Goal: Communication & Community: Ask a question

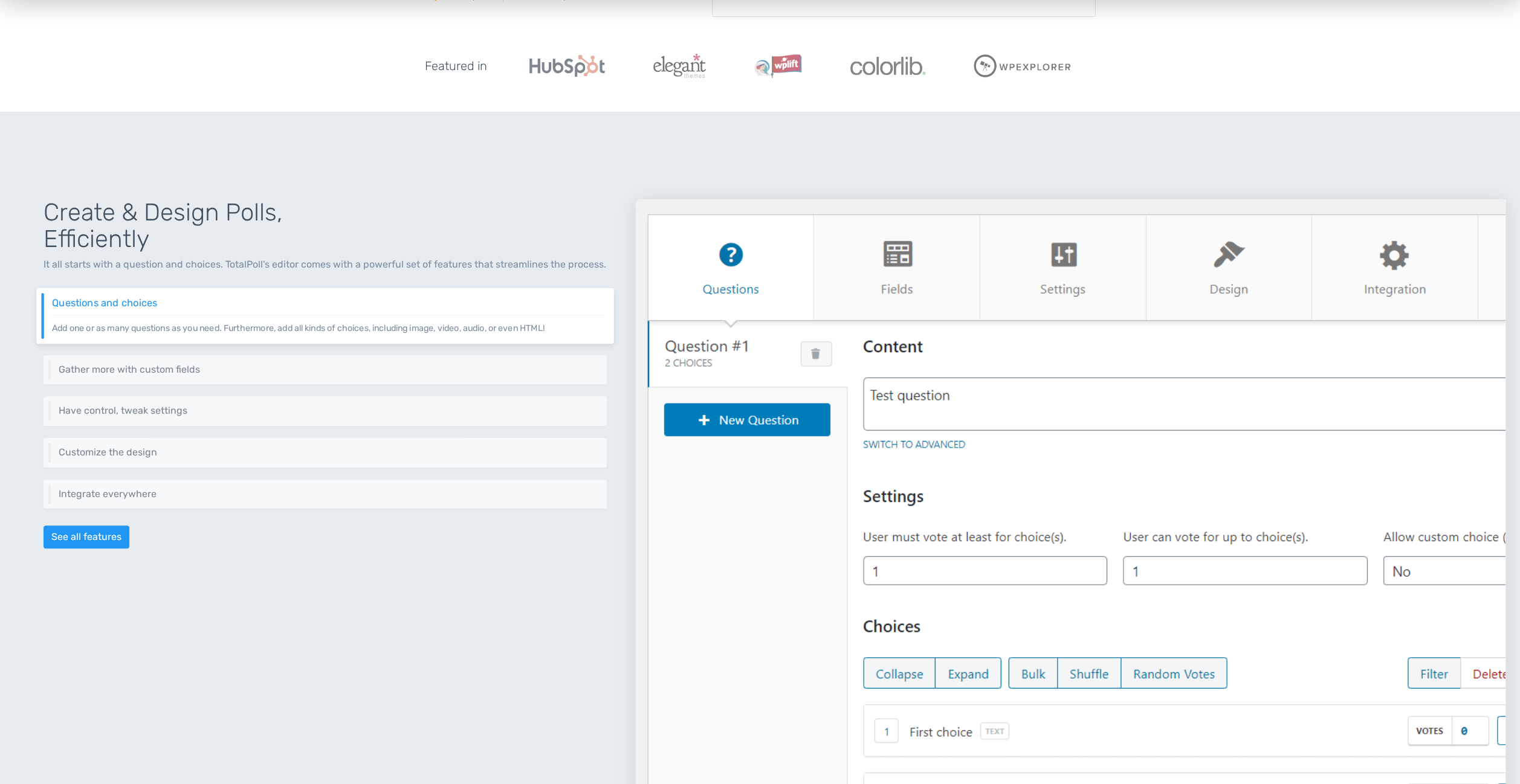
scroll to position [423, 0]
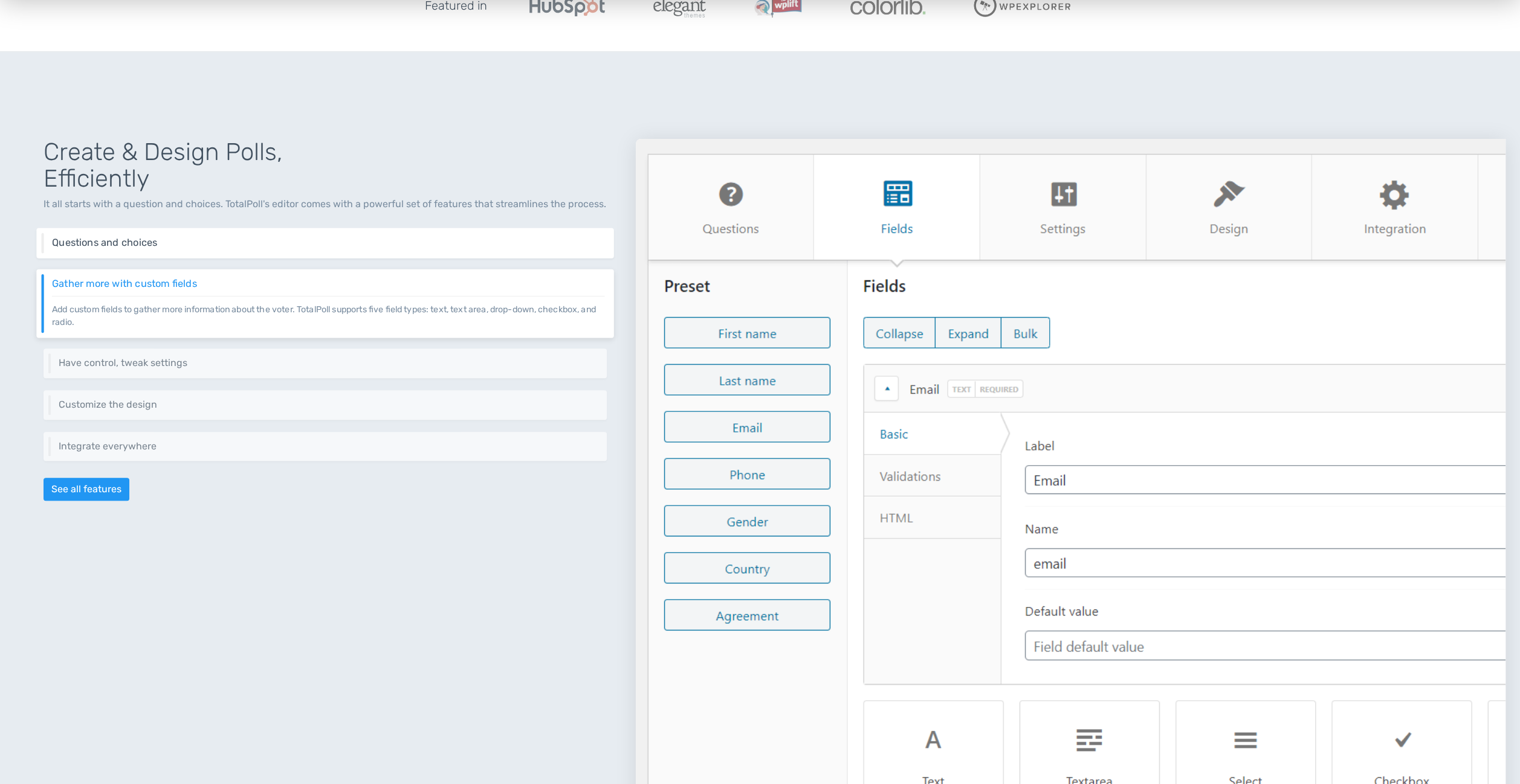
click at [465, 243] on h6 "Questions and choices" at bounding box center [328, 243] width 552 height 11
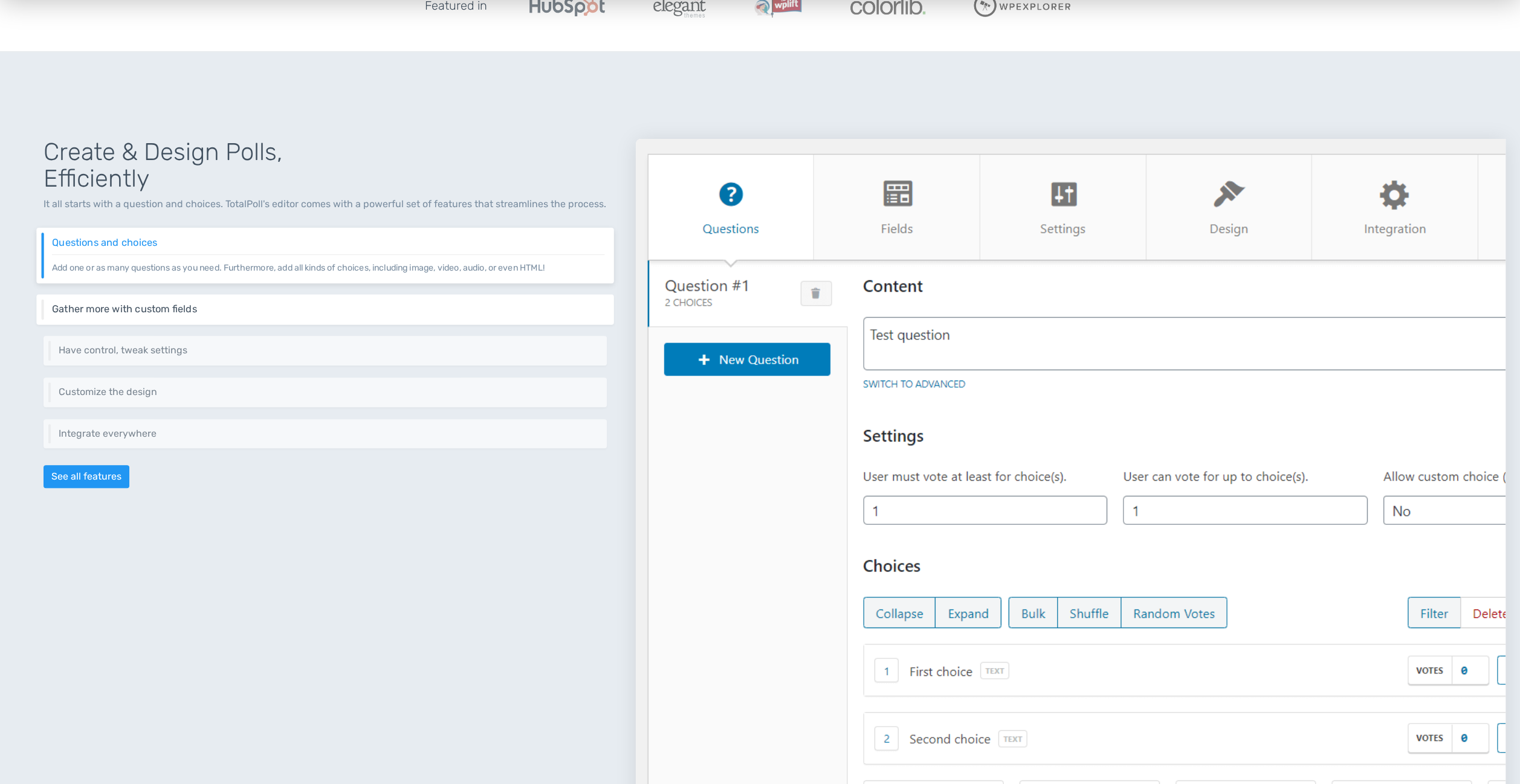
click at [192, 310] on h6 "Gather more with custom fields" at bounding box center [328, 310] width 552 height 11
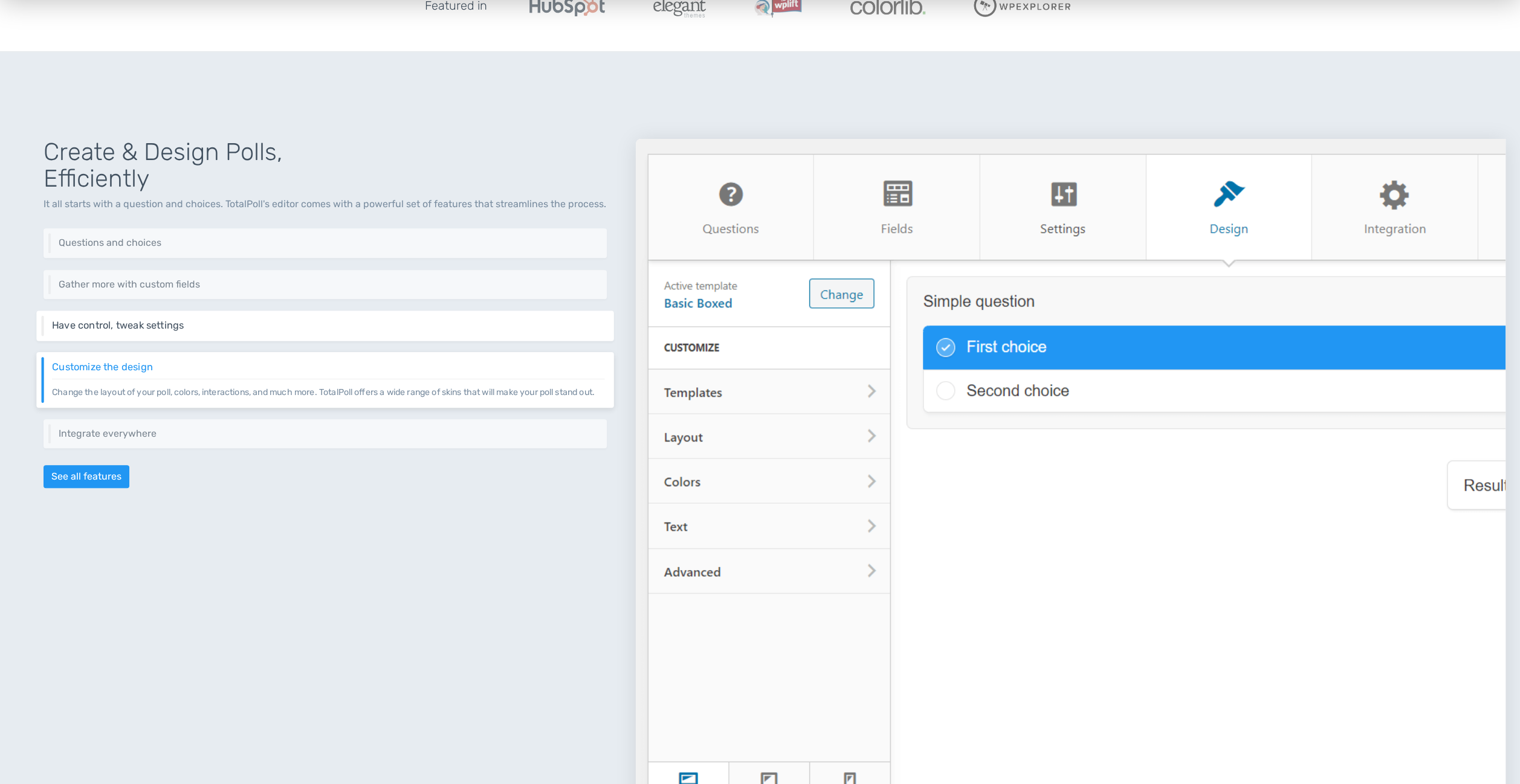
click at [317, 328] on h6 "Have control, tweak settings" at bounding box center [328, 326] width 552 height 11
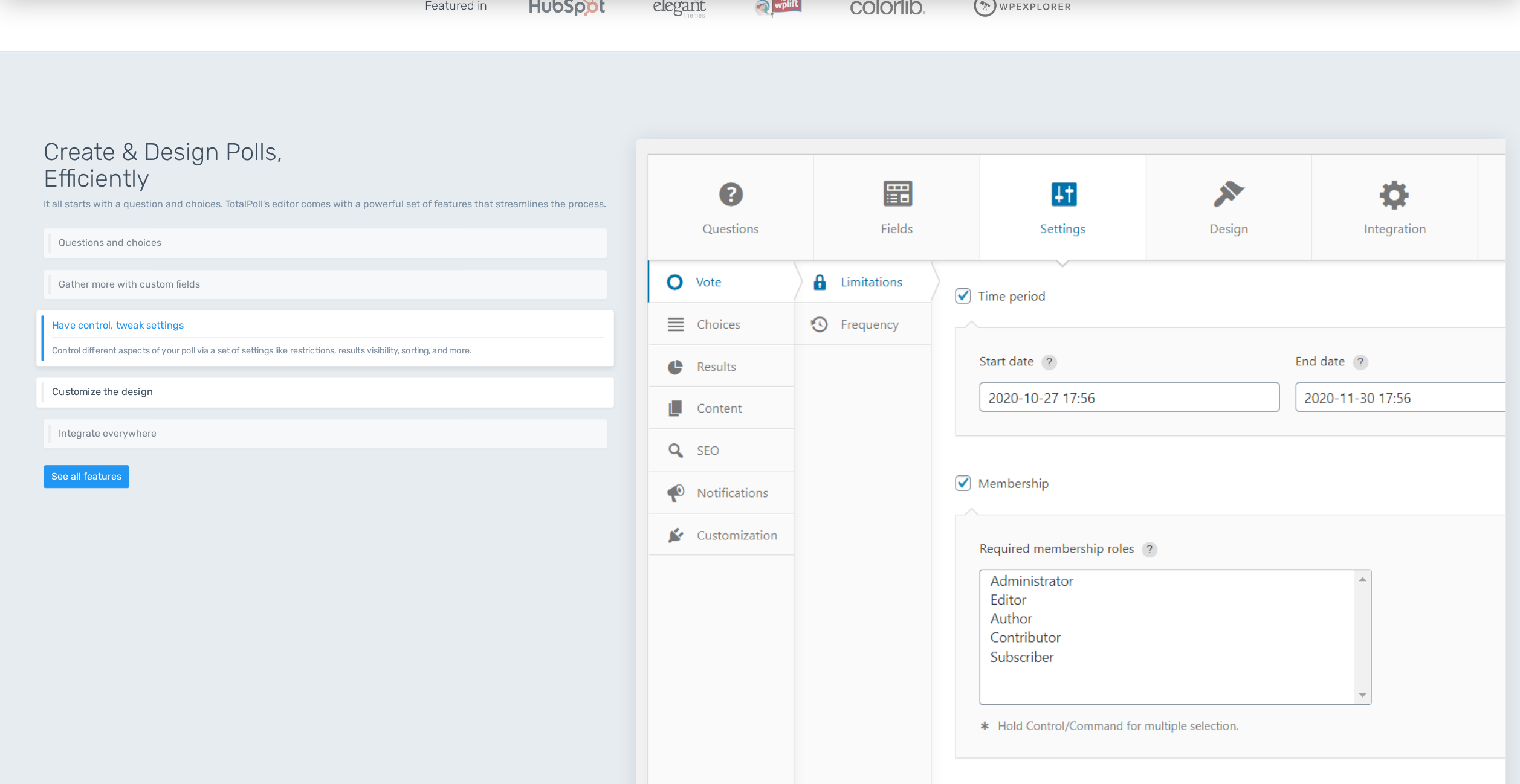
click at [317, 397] on p "Change the layout of your poll, colors, interactions, and much more. TotalPoll …" at bounding box center [328, 397] width 552 height 1
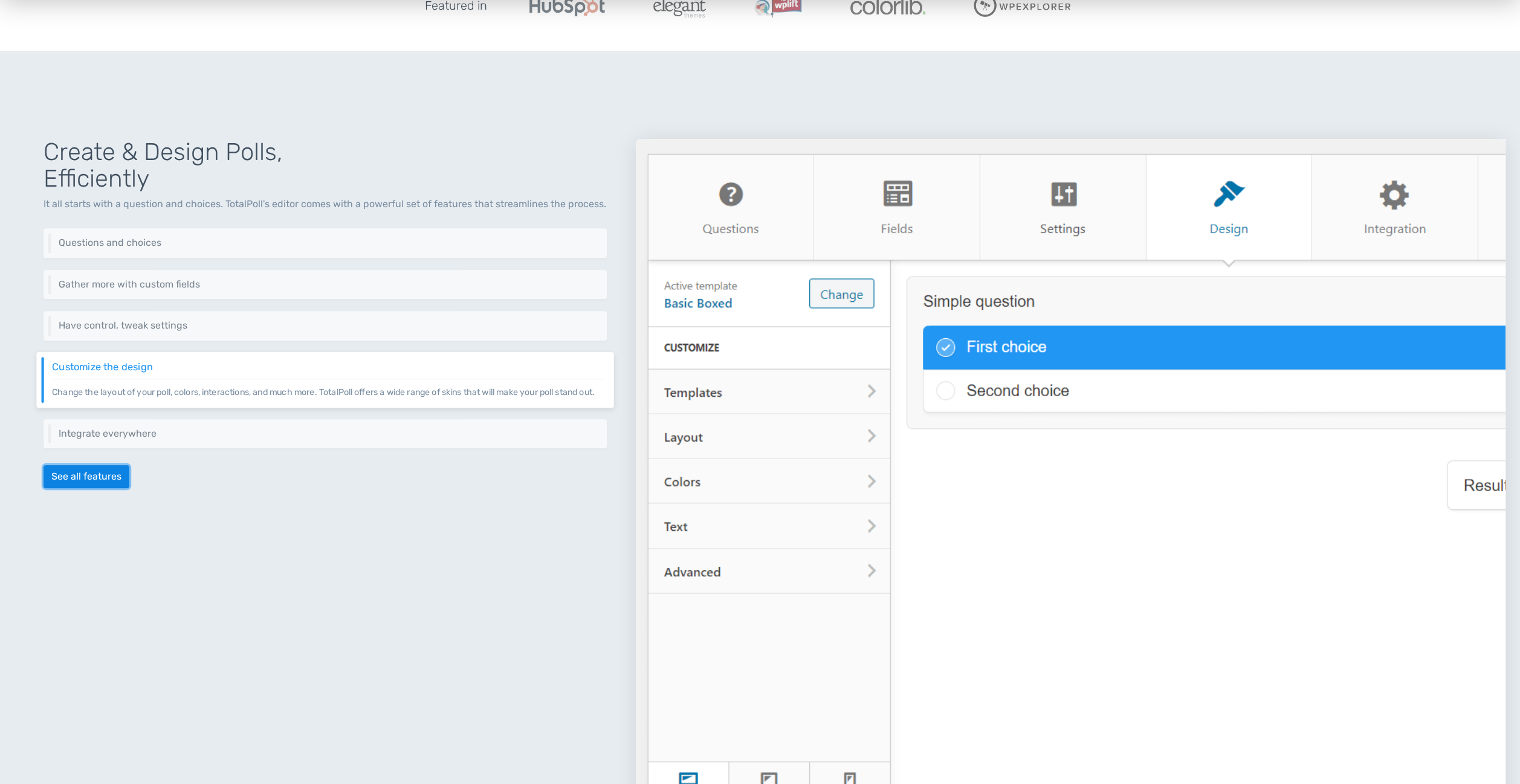
click at [101, 488] on link "See all features" at bounding box center [86, 476] width 86 height 23
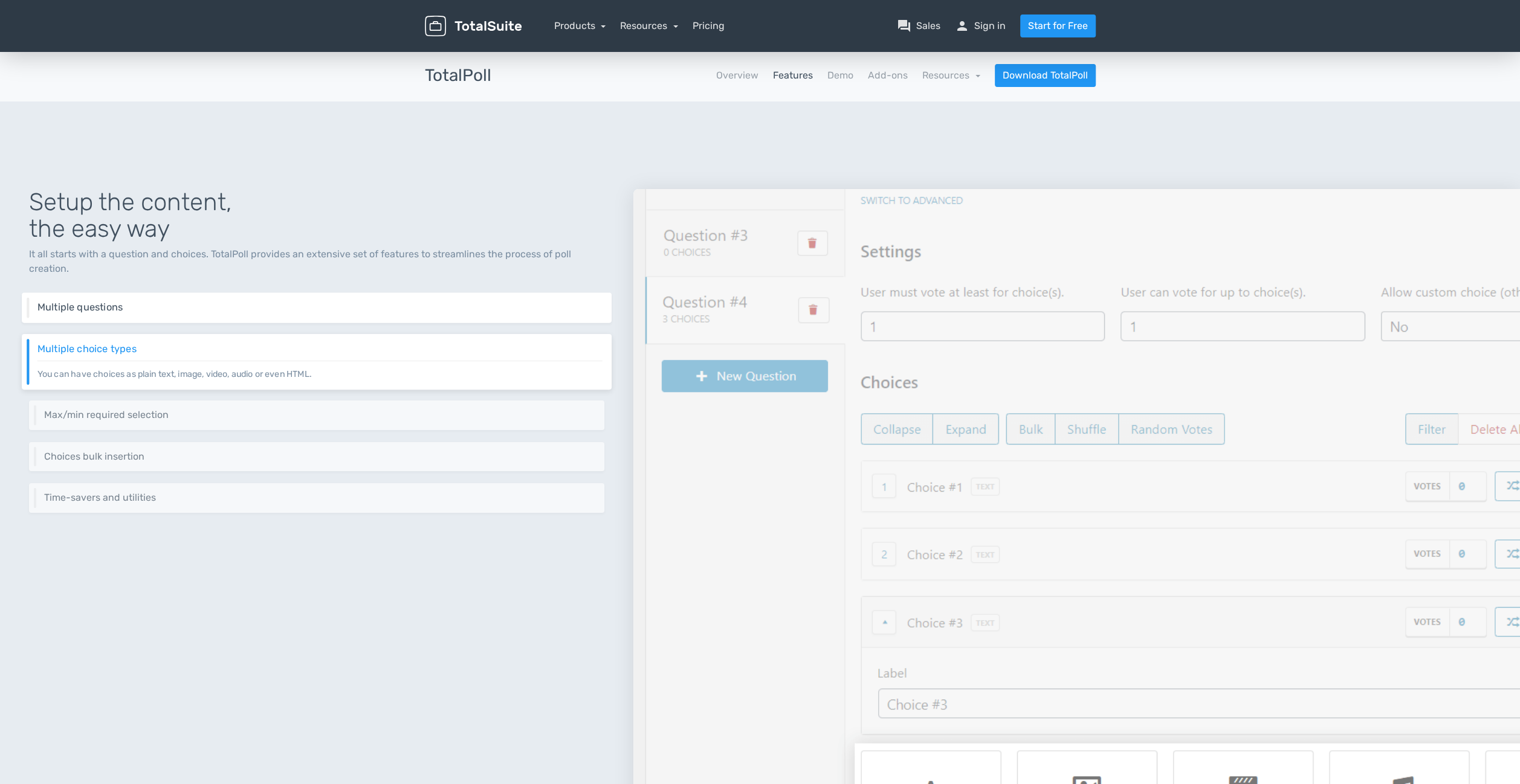
click at [157, 304] on h6 "Multiple questions" at bounding box center [320, 308] width 565 height 11
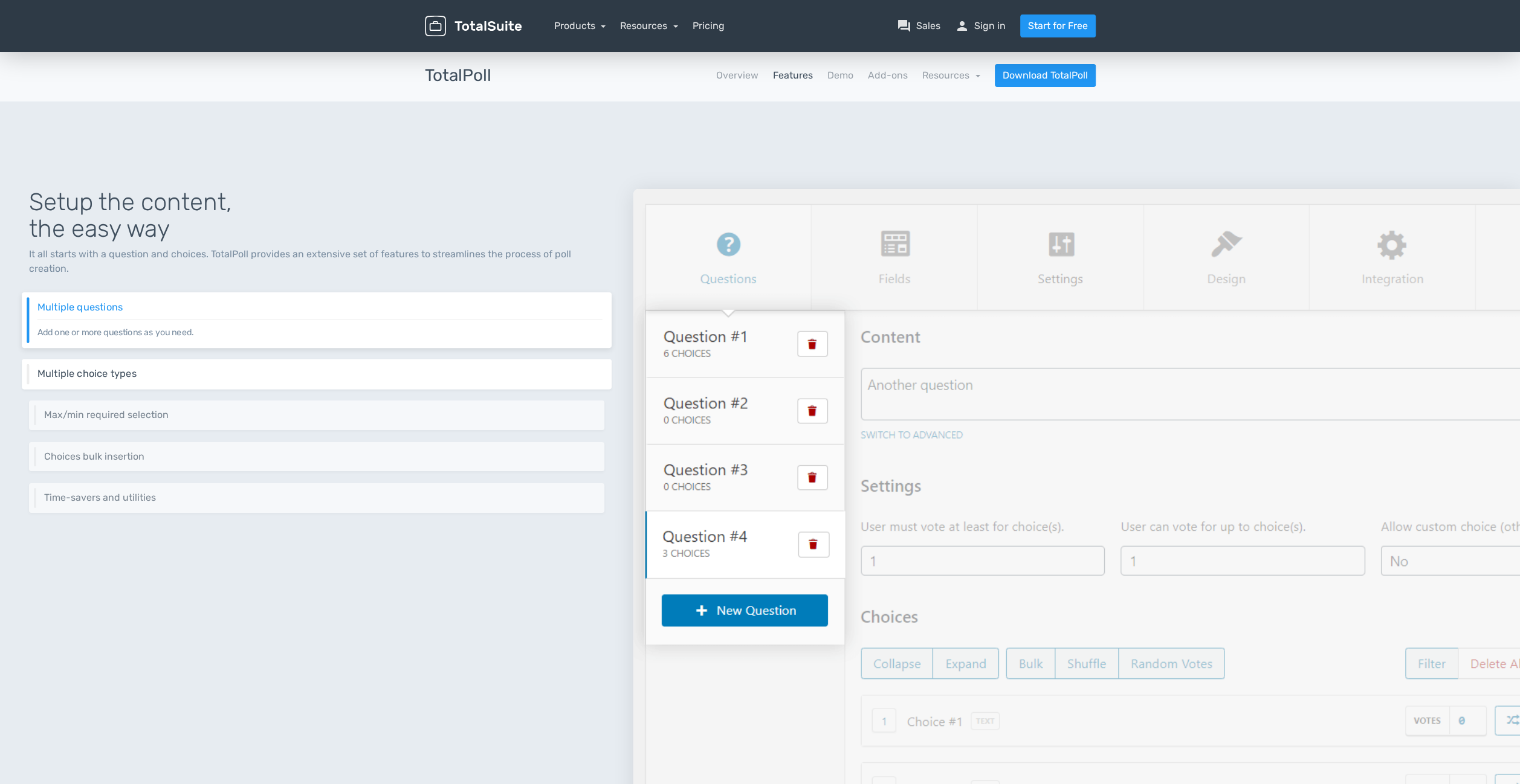
click at [165, 371] on h6 "Multiple choice types" at bounding box center [320, 374] width 565 height 11
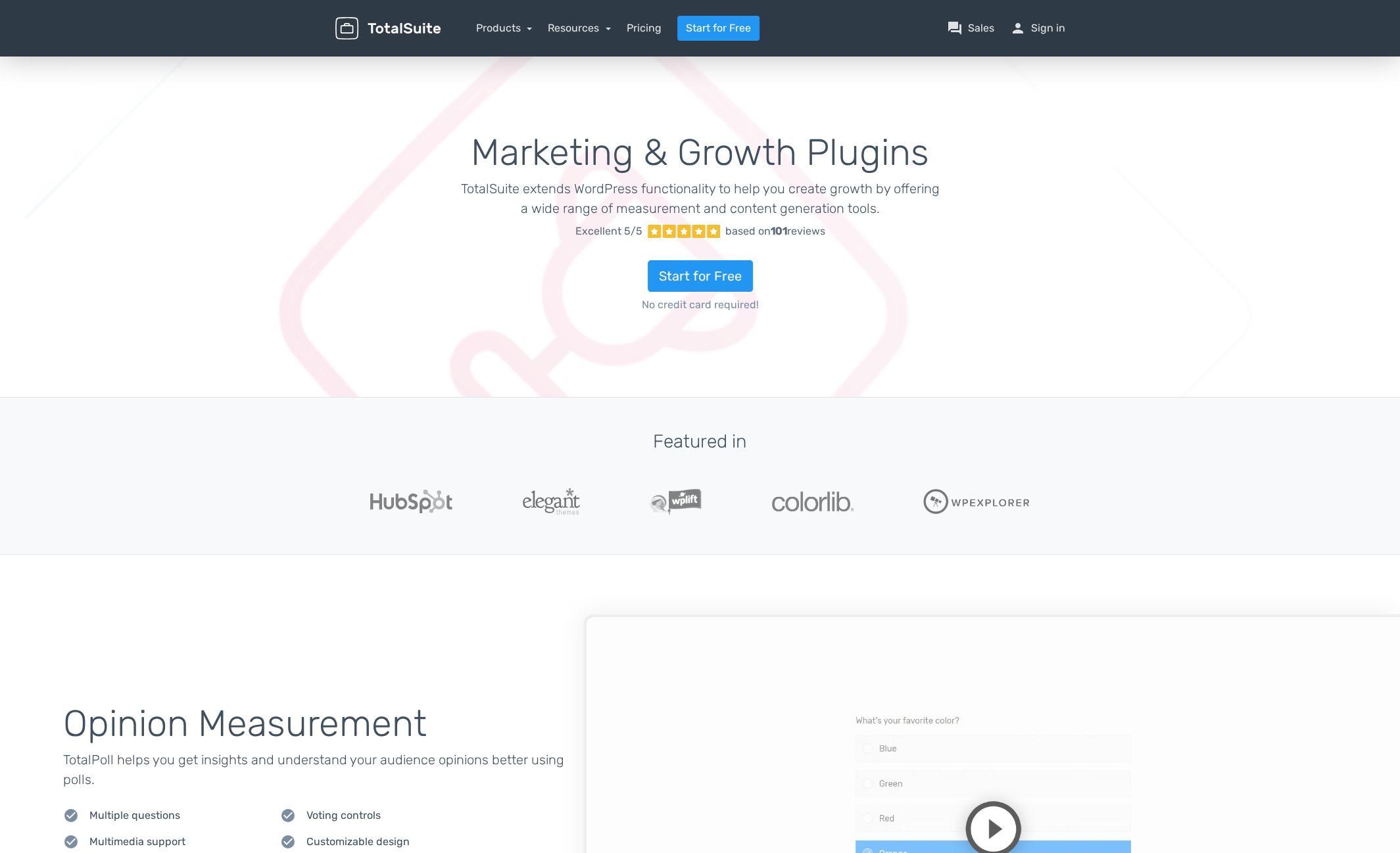
click at [1061, 36] on nav "Products TotalPoll WordPress Poll and Contest Plugin TotalContest WordPress Con…" at bounding box center [763, 28] width 625 height 25
click at [1045, 28] on link "person Sign in" at bounding box center [1038, 28] width 55 height 16
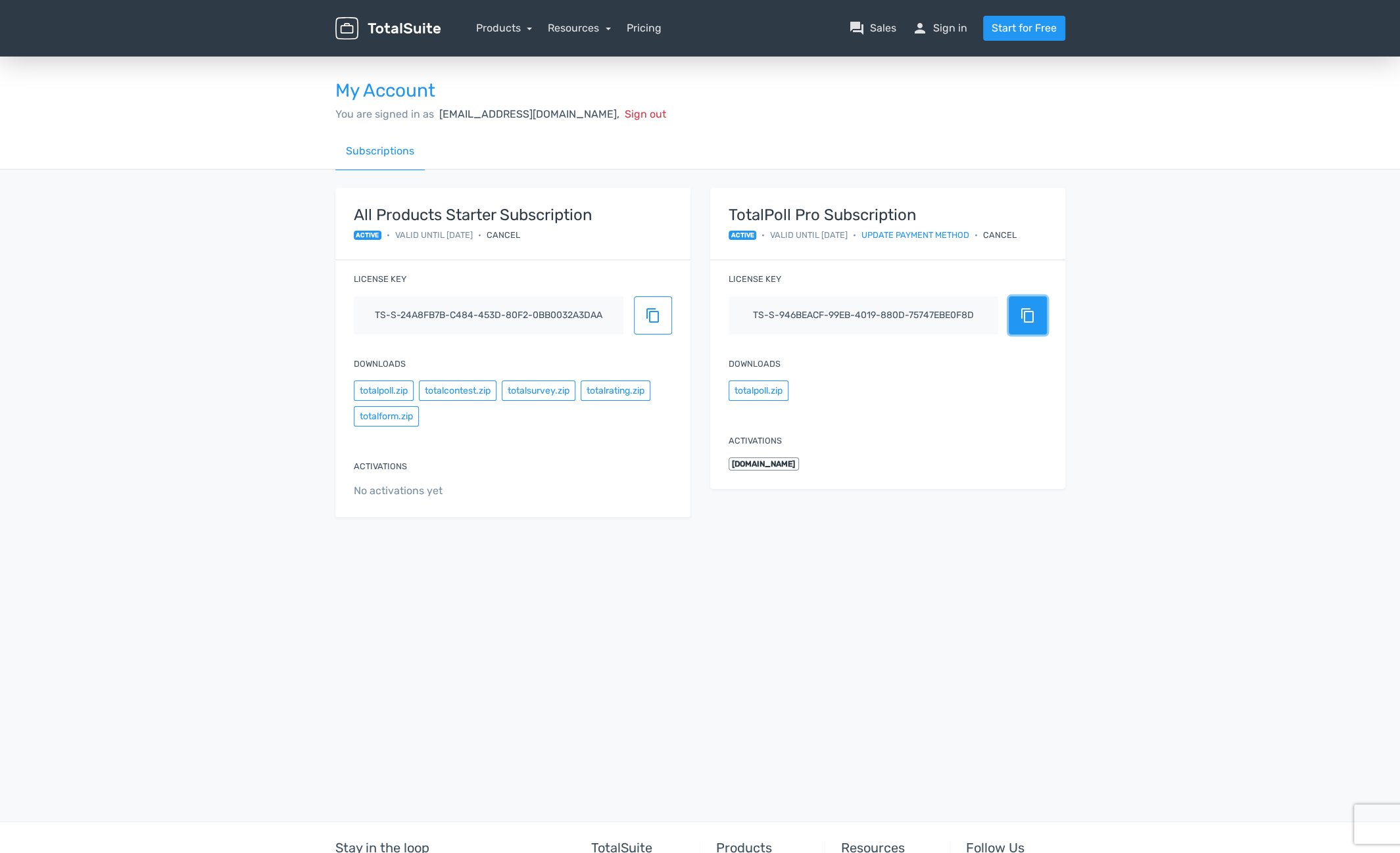
click at [1027, 313] on span "content_copy" at bounding box center [1027, 315] width 16 height 16
click at [1028, 319] on span "content_copy" at bounding box center [1027, 315] width 16 height 16
click at [630, 14] on div "menu Products TotalPoll WordPress Poll and Contest Plugin TotalContest TotalRat…" at bounding box center [700, 28] width 749 height 57
click at [636, 28] on link "Pricing" at bounding box center [644, 28] width 35 height 16
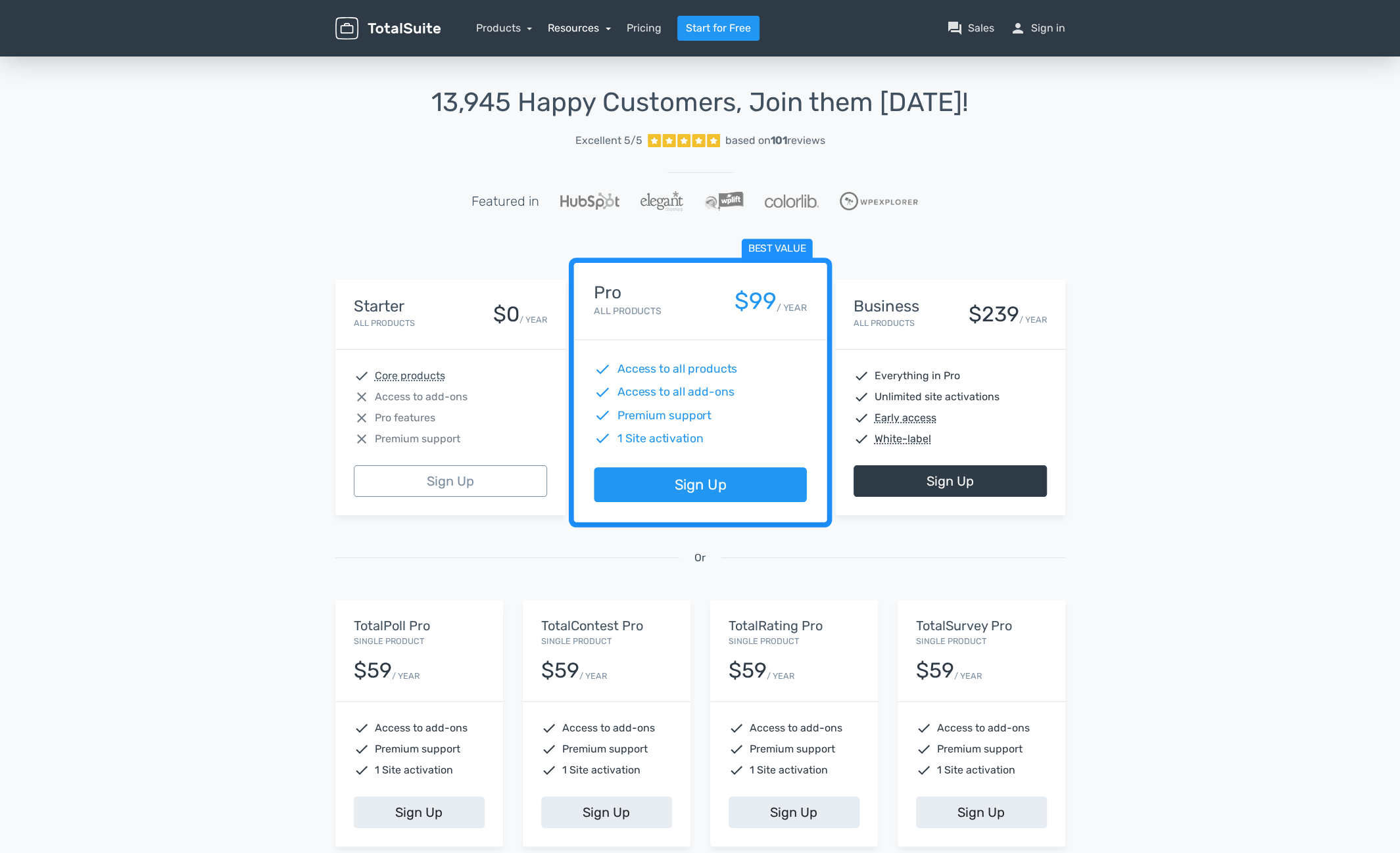
click at [581, 32] on link "Resources" at bounding box center [579, 28] width 63 height 12
click at [599, 103] on link "help_center FAQs" at bounding box center [618, 101] width 138 height 37
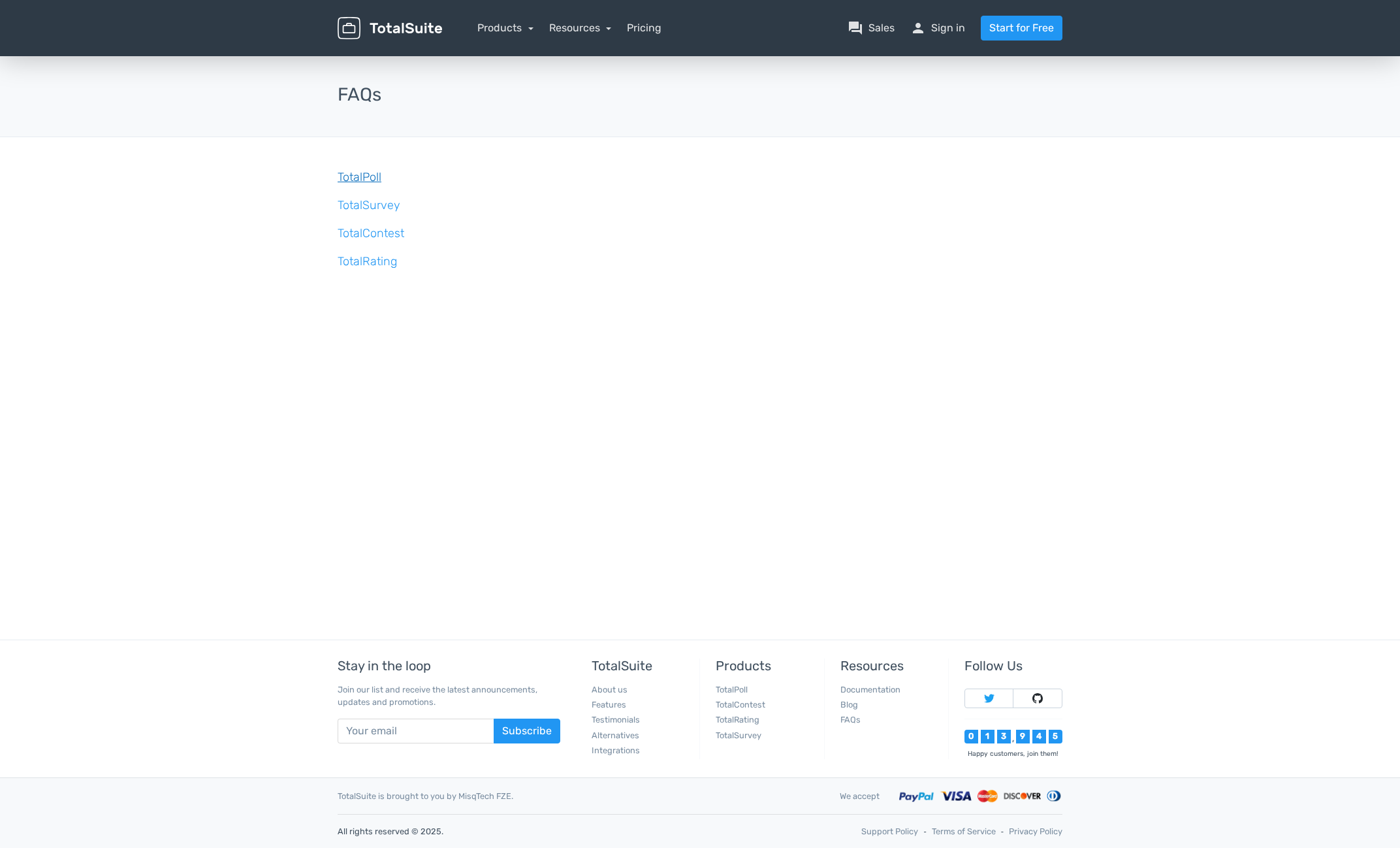
click at [349, 179] on link "TotalPoll" at bounding box center [359, 177] width 44 height 14
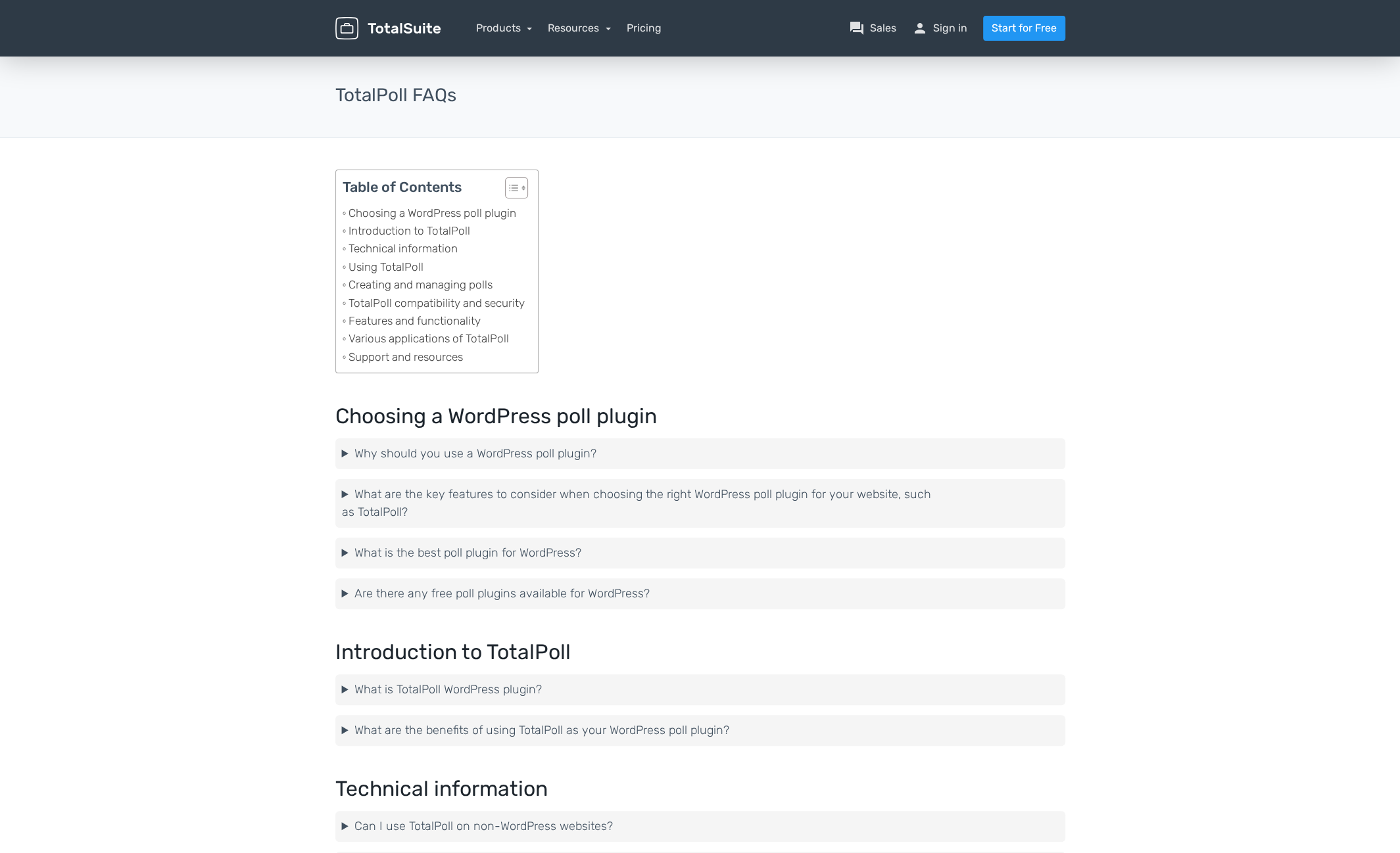
drag, startPoint x: 0, startPoint y: 0, endPoint x: 1048, endPoint y: 328, distance: 1098.1
click at [563, 30] on link "Resources" at bounding box center [579, 28] width 63 height 12
click at [577, 104] on link "school Documentation" at bounding box center [618, 101] width 138 height 37
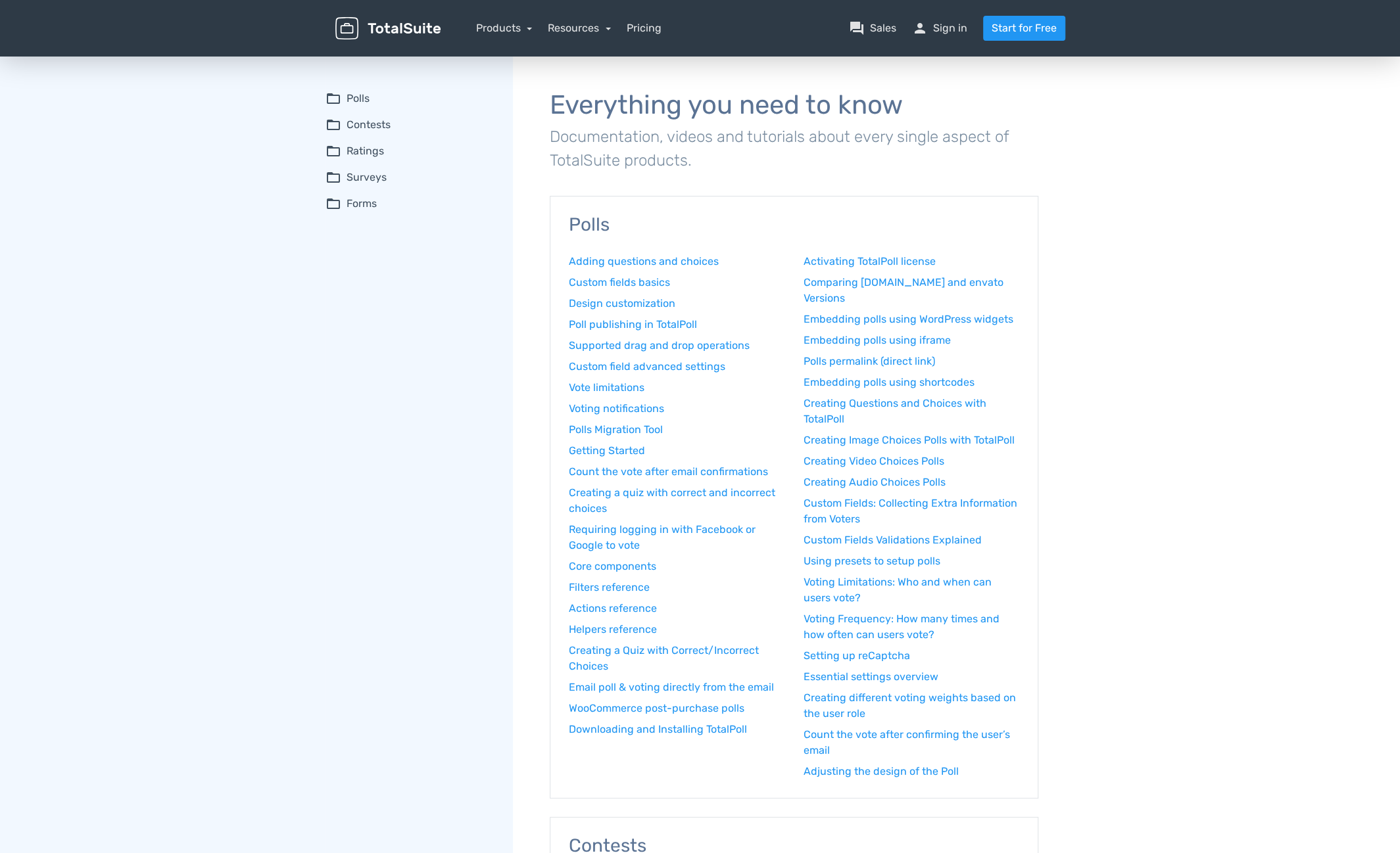
click at [359, 95] on summary "folder_open Polls" at bounding box center [410, 98] width 169 height 16
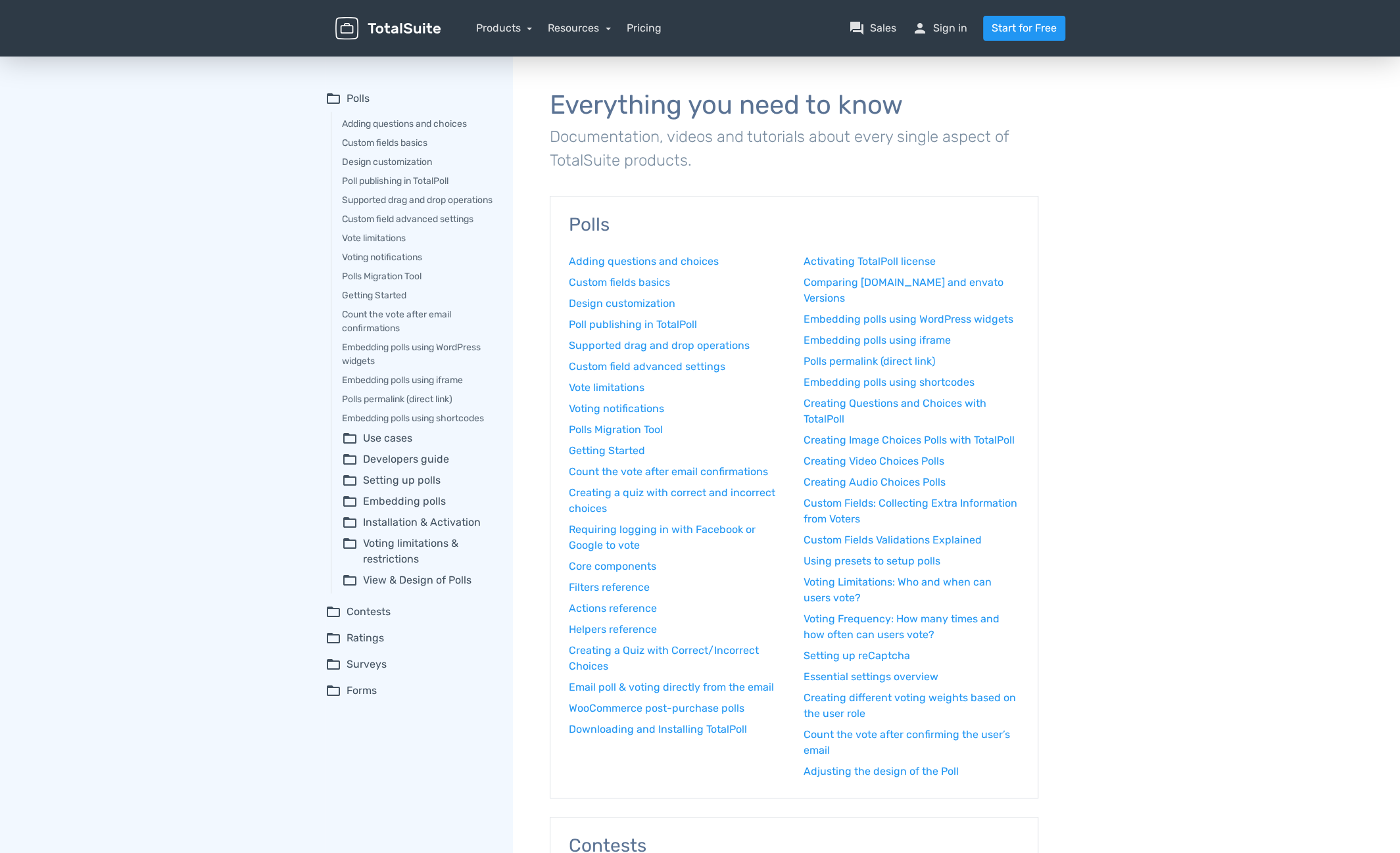
drag, startPoint x: 822, startPoint y: 775, endPoint x: 786, endPoint y: 770, distance: 36.3
drag, startPoint x: 786, startPoint y: 770, endPoint x: 752, endPoint y: 763, distance: 34.7
drag, startPoint x: 752, startPoint y: 763, endPoint x: 711, endPoint y: 759, distance: 41.2
click at [711, 759] on div "Adding questions and choices Custom fields basics Design customization Poll pub…" at bounding box center [676, 517] width 235 height 526
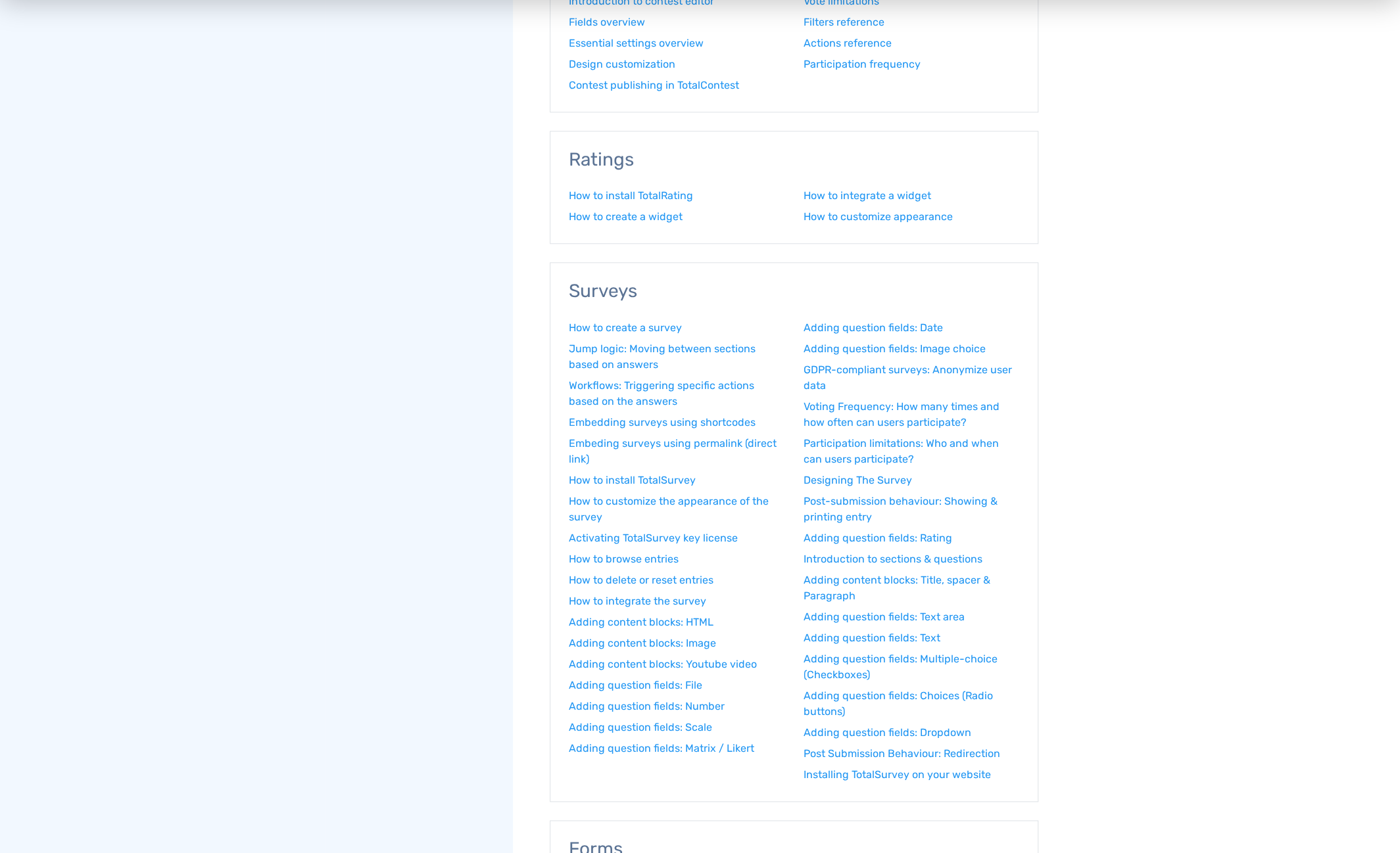
scroll to position [986, 0]
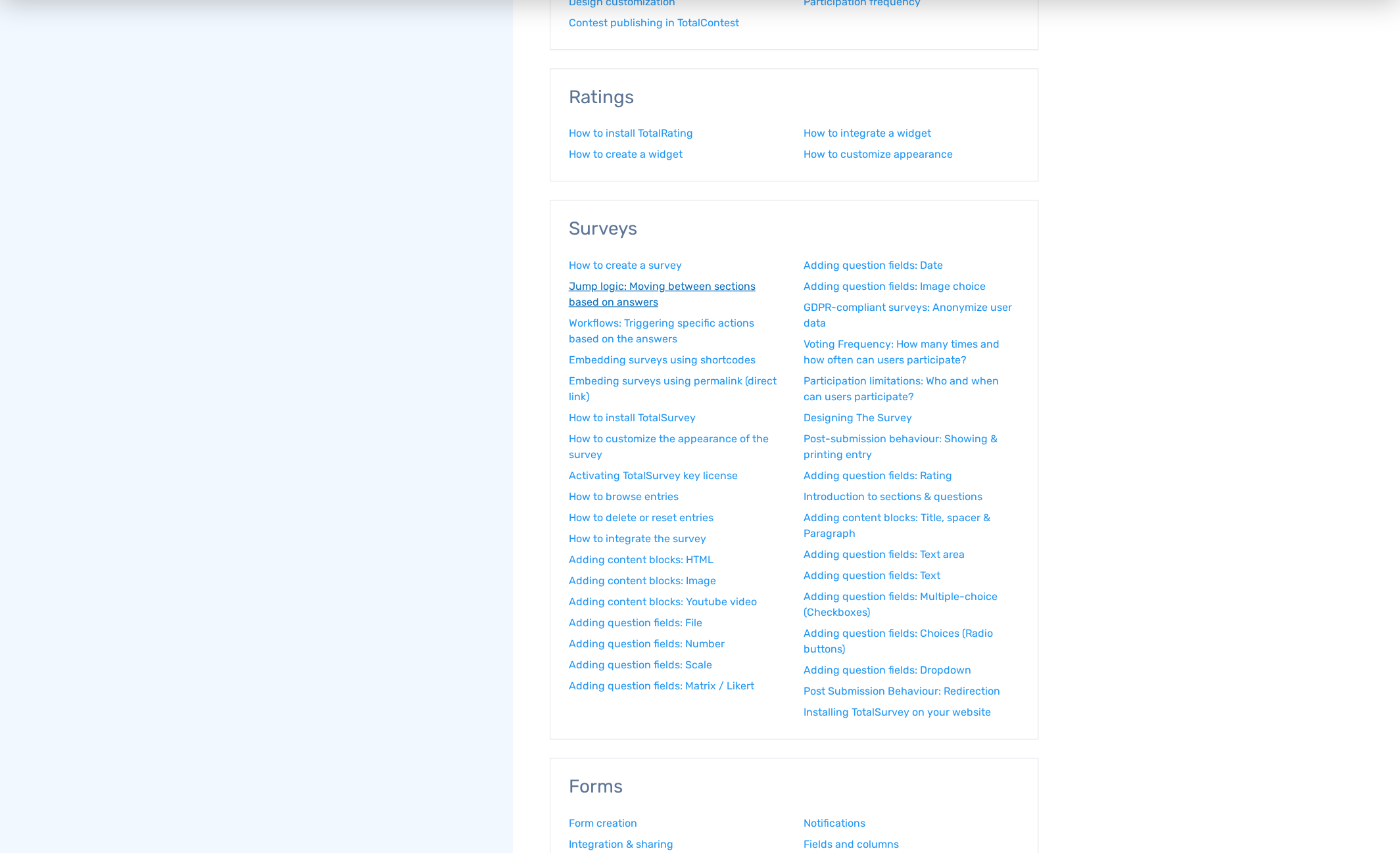
click at [616, 287] on link "Jump logic: Moving between sections based on answers" at bounding box center [676, 294] width 216 height 32
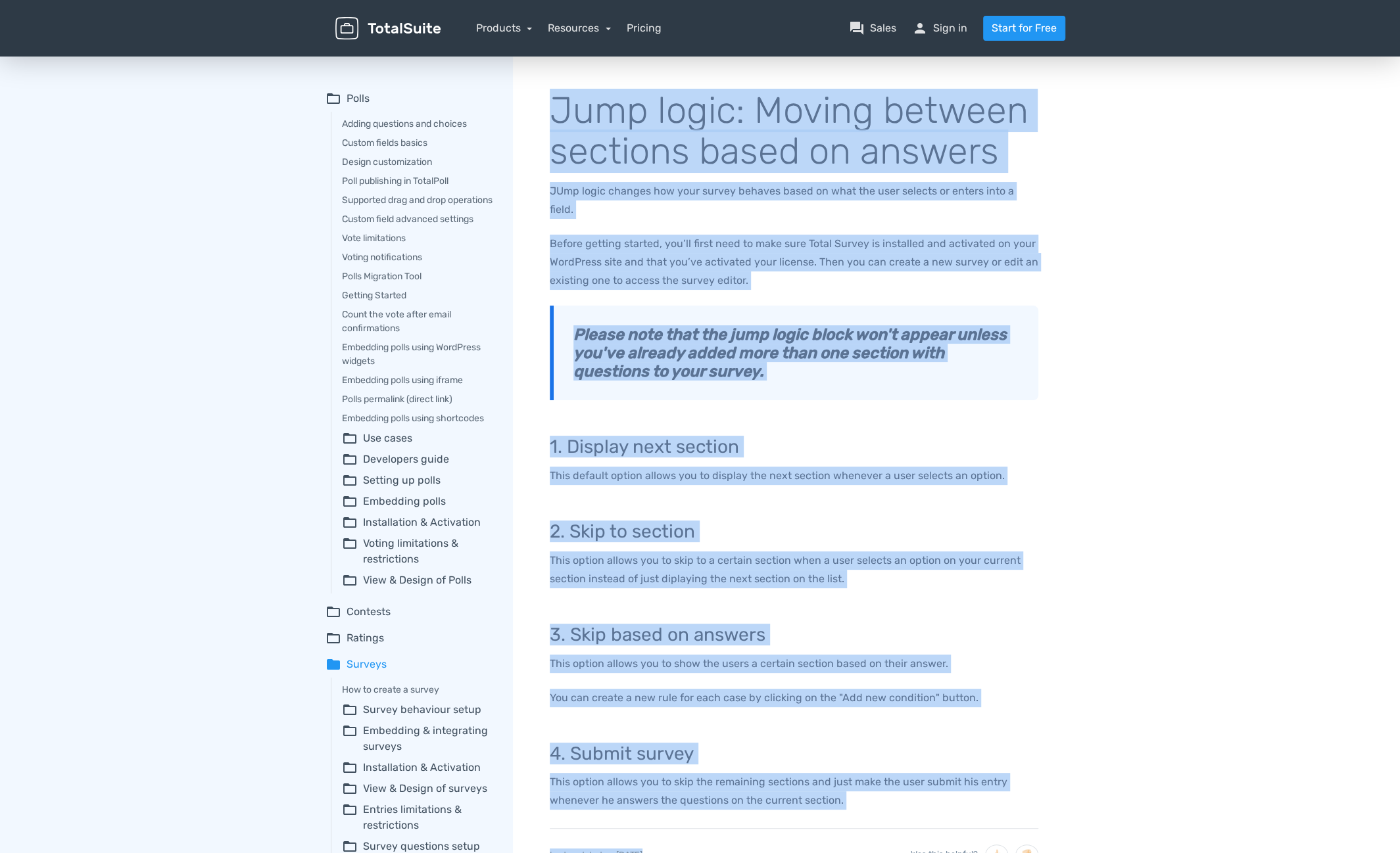
drag, startPoint x: 907, startPoint y: 663, endPoint x: 553, endPoint y: 109, distance: 657.4
click at [553, 109] on div "Jump logic: Moving between sections based on answers JUmp logic changes how you…" at bounding box center [794, 486] width 526 height 827
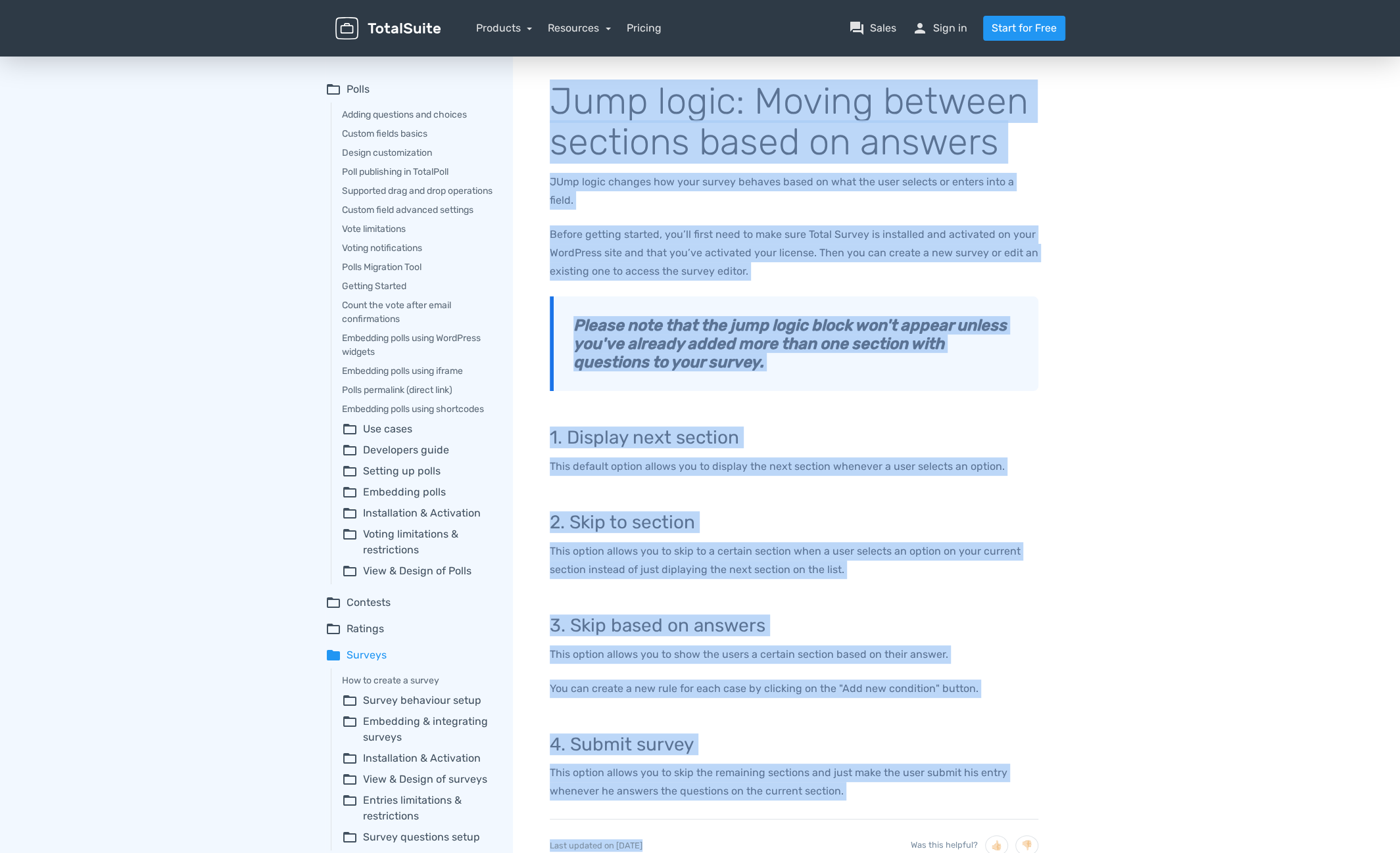
scroll to position [197, 0]
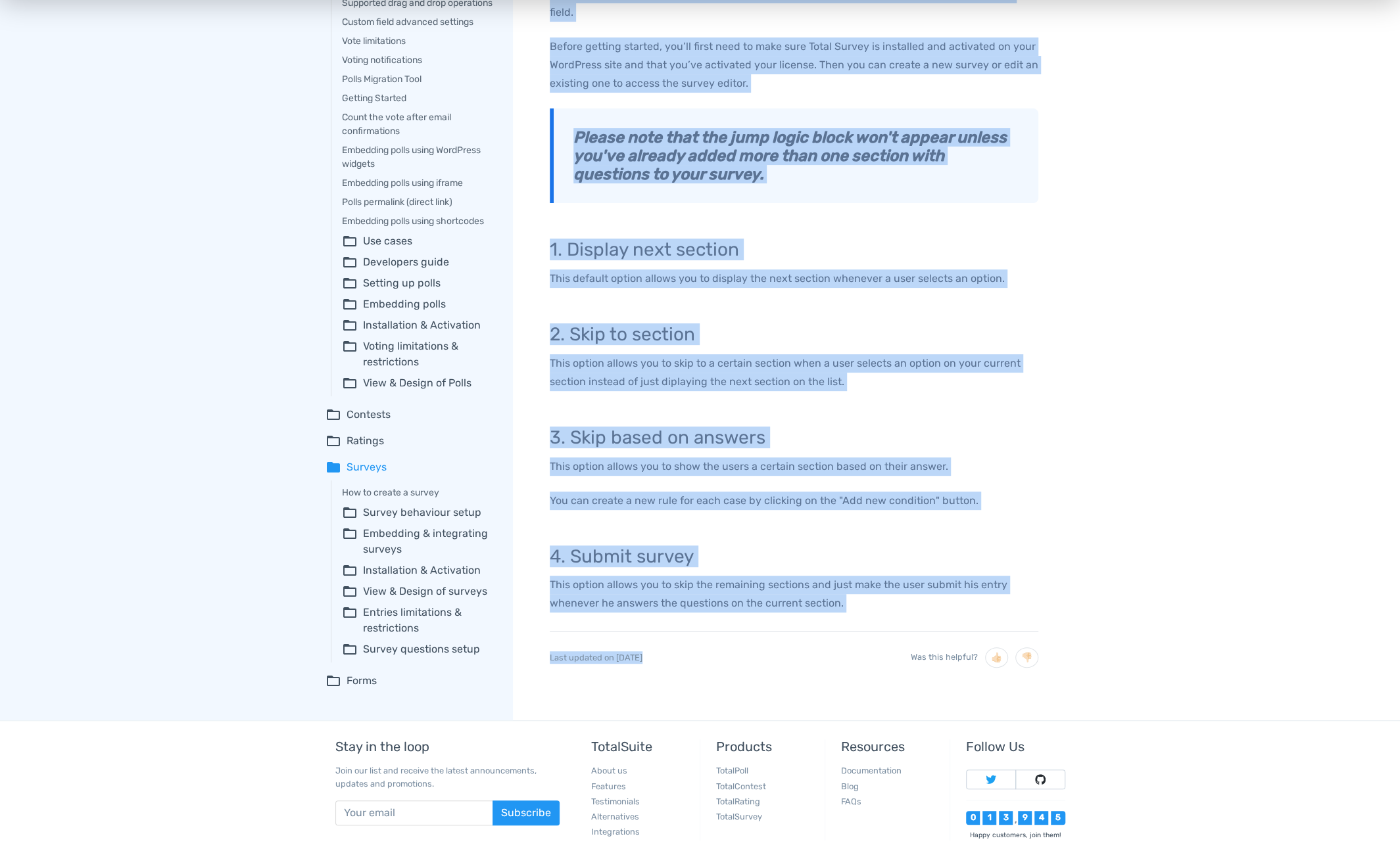
copy div "Jump logic: Moving between sections based on answers JUmp logic changes how you…"
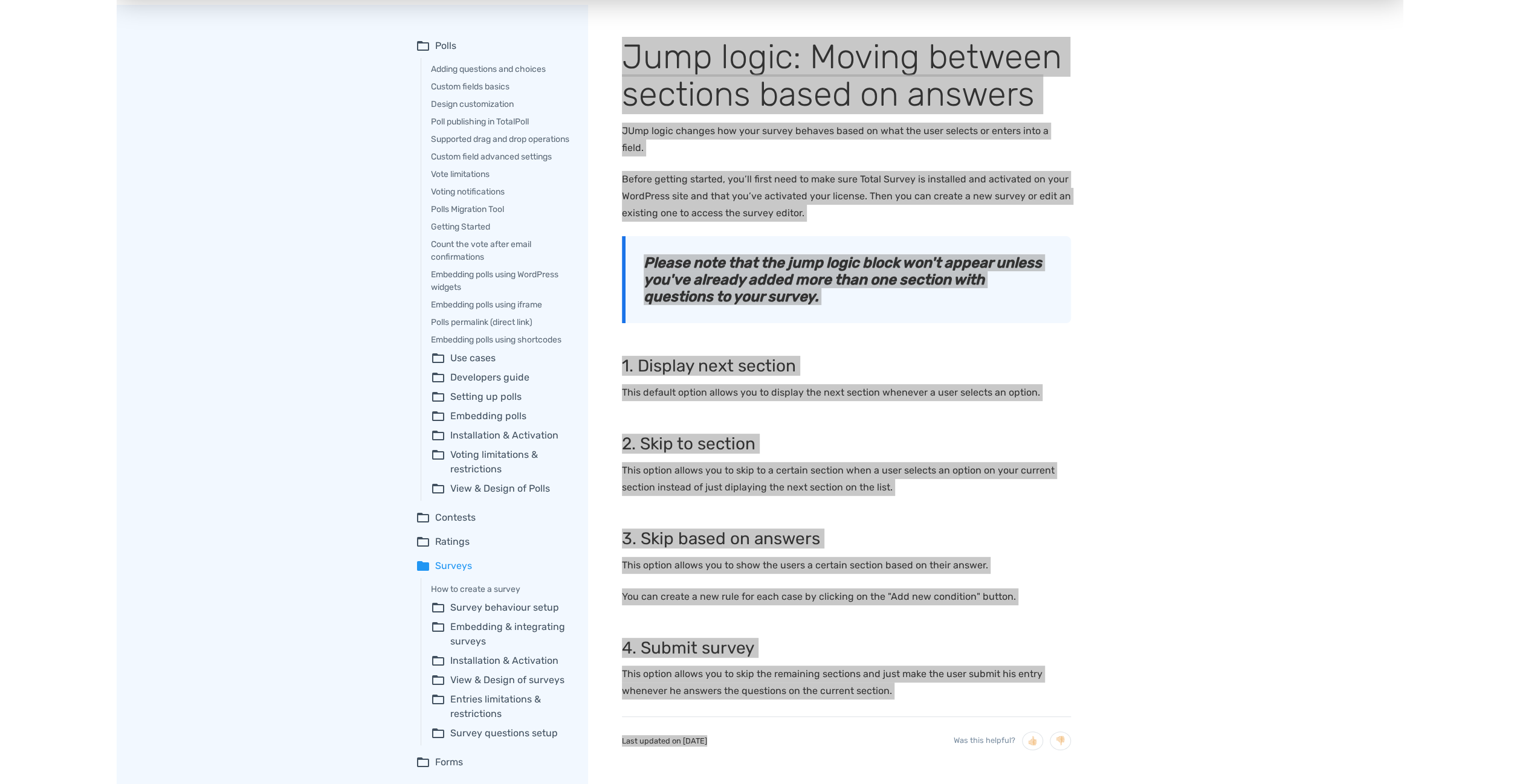
scroll to position [0, 0]
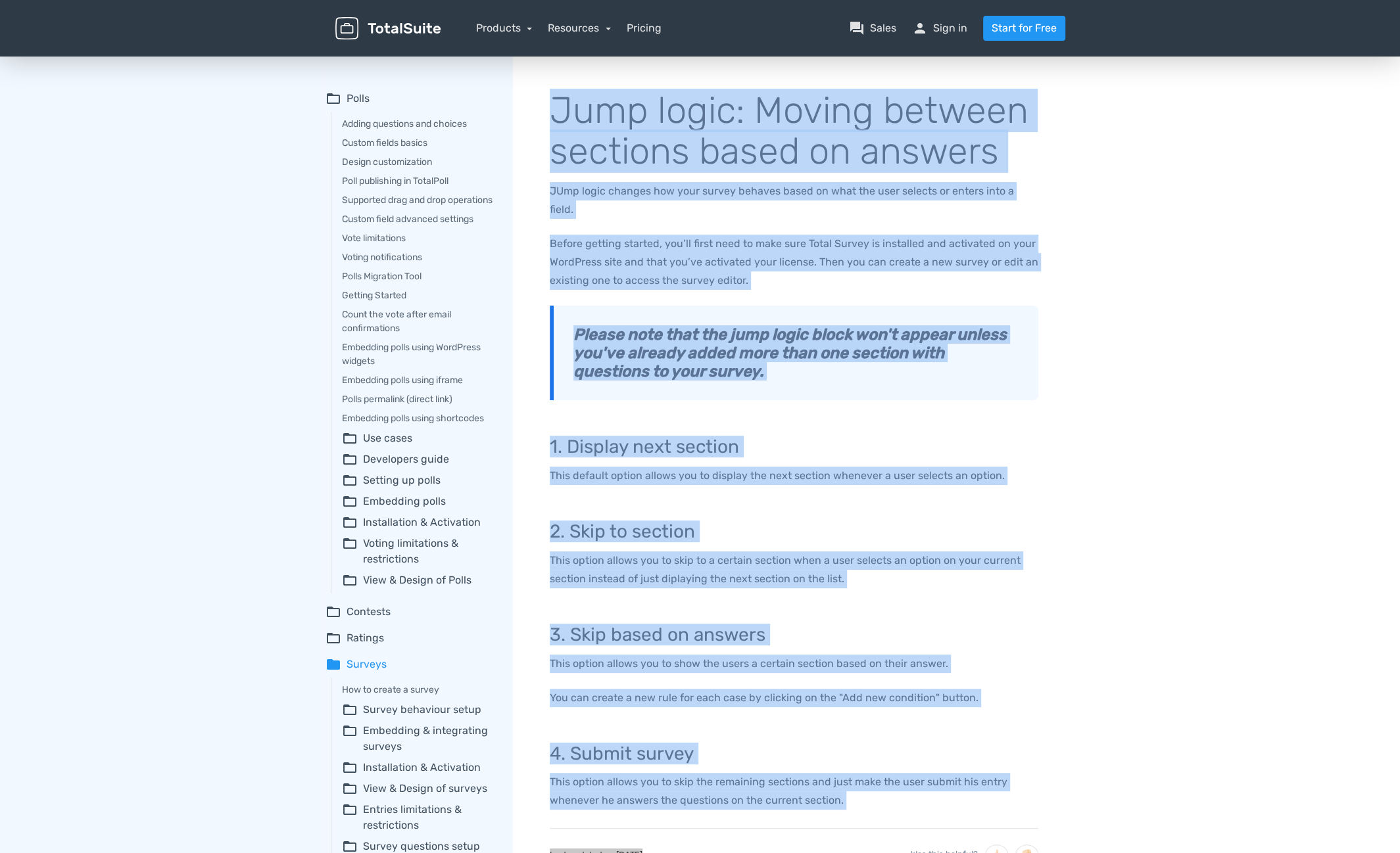
click at [1240, 328] on div "Adding questions and choices Custom fields basics Design customization Poll pub…" at bounding box center [700, 486] width 1400 height 864
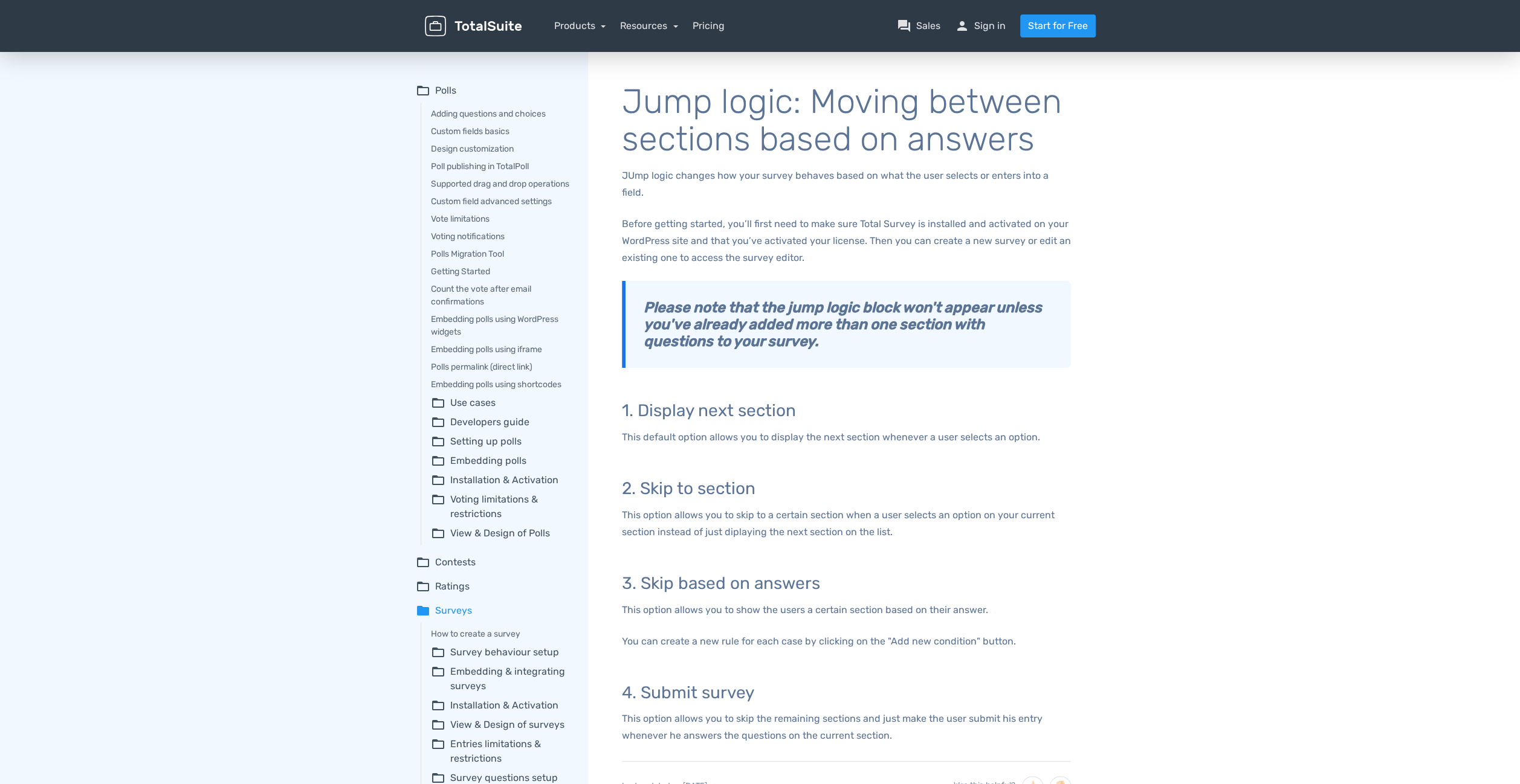
click at [442, 92] on summary "folder_open Polls" at bounding box center [494, 90] width 155 height 14
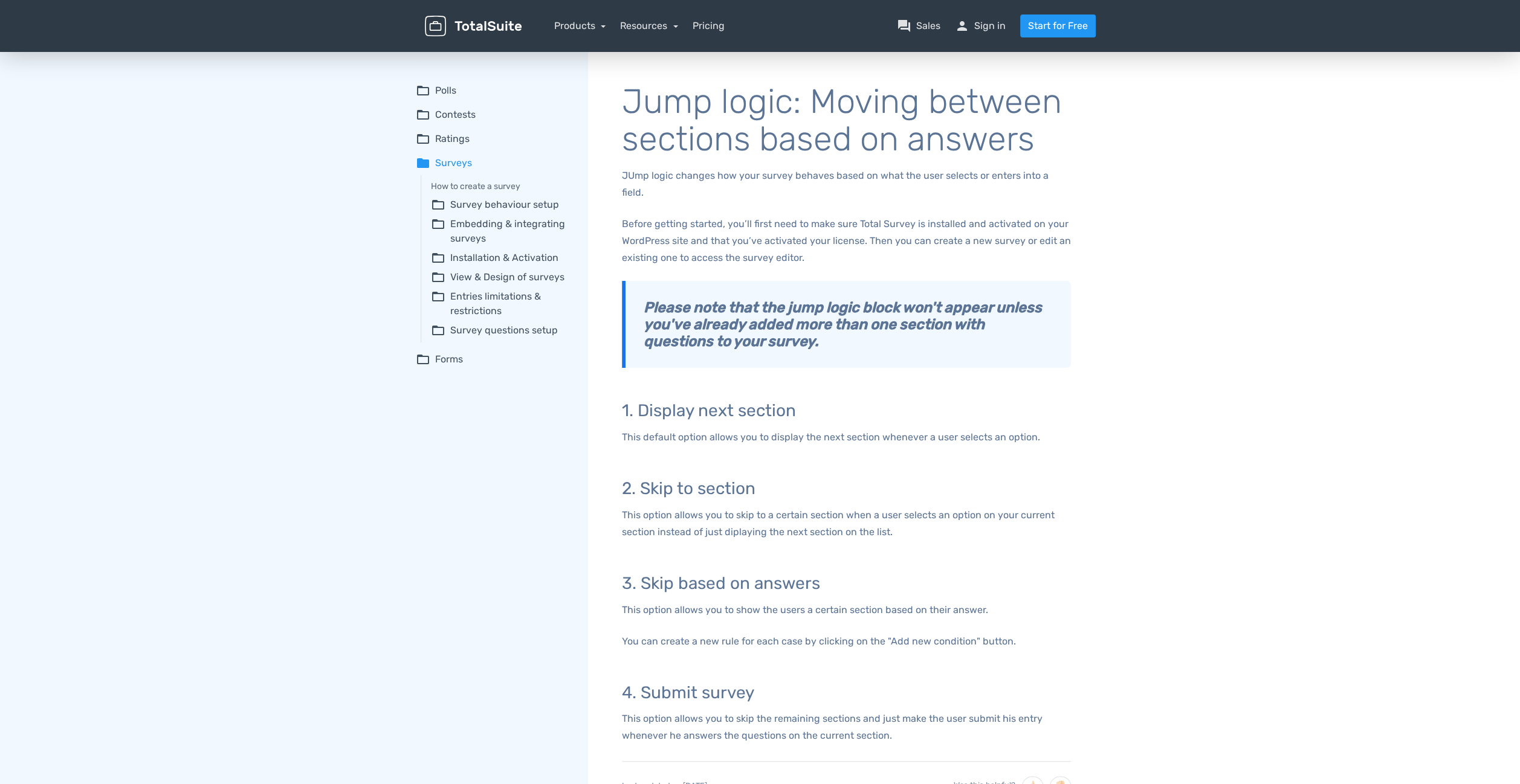
click at [439, 162] on summary "folder Surveys" at bounding box center [494, 163] width 155 height 14
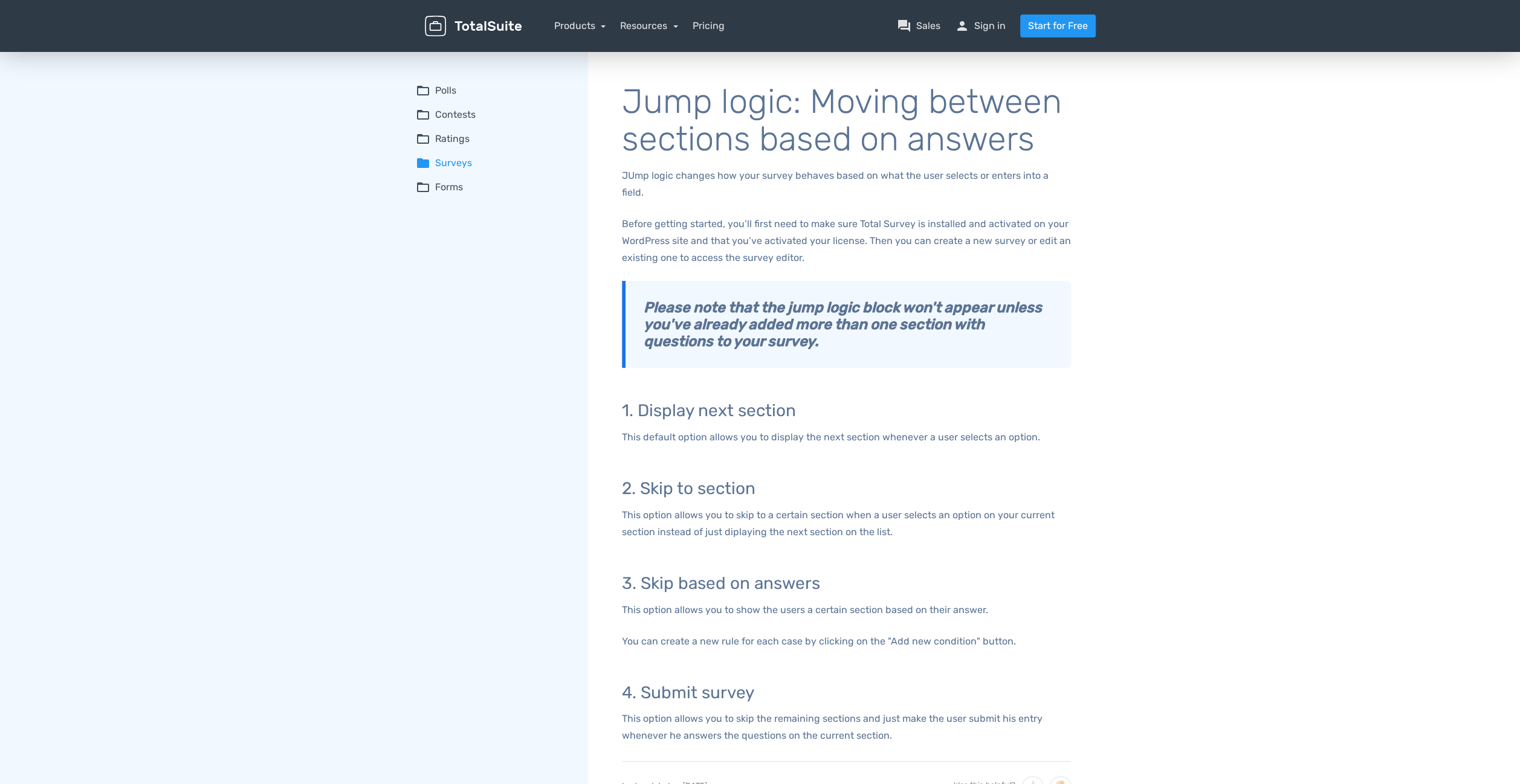
click at [440, 91] on summary "folder_open Polls" at bounding box center [494, 90] width 155 height 14
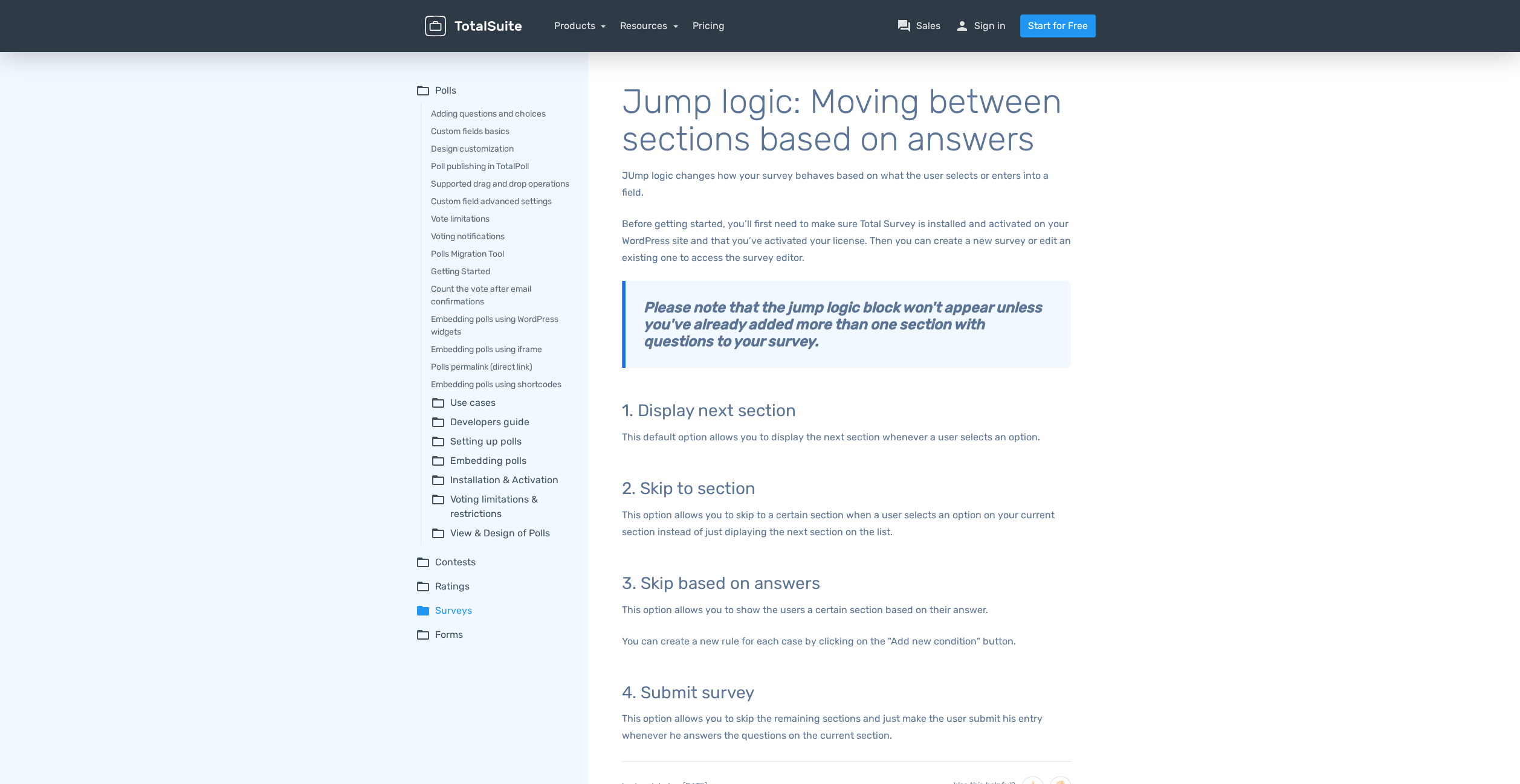
click at [477, 449] on summary "folder_open Setting up polls" at bounding box center [501, 441] width 140 height 14
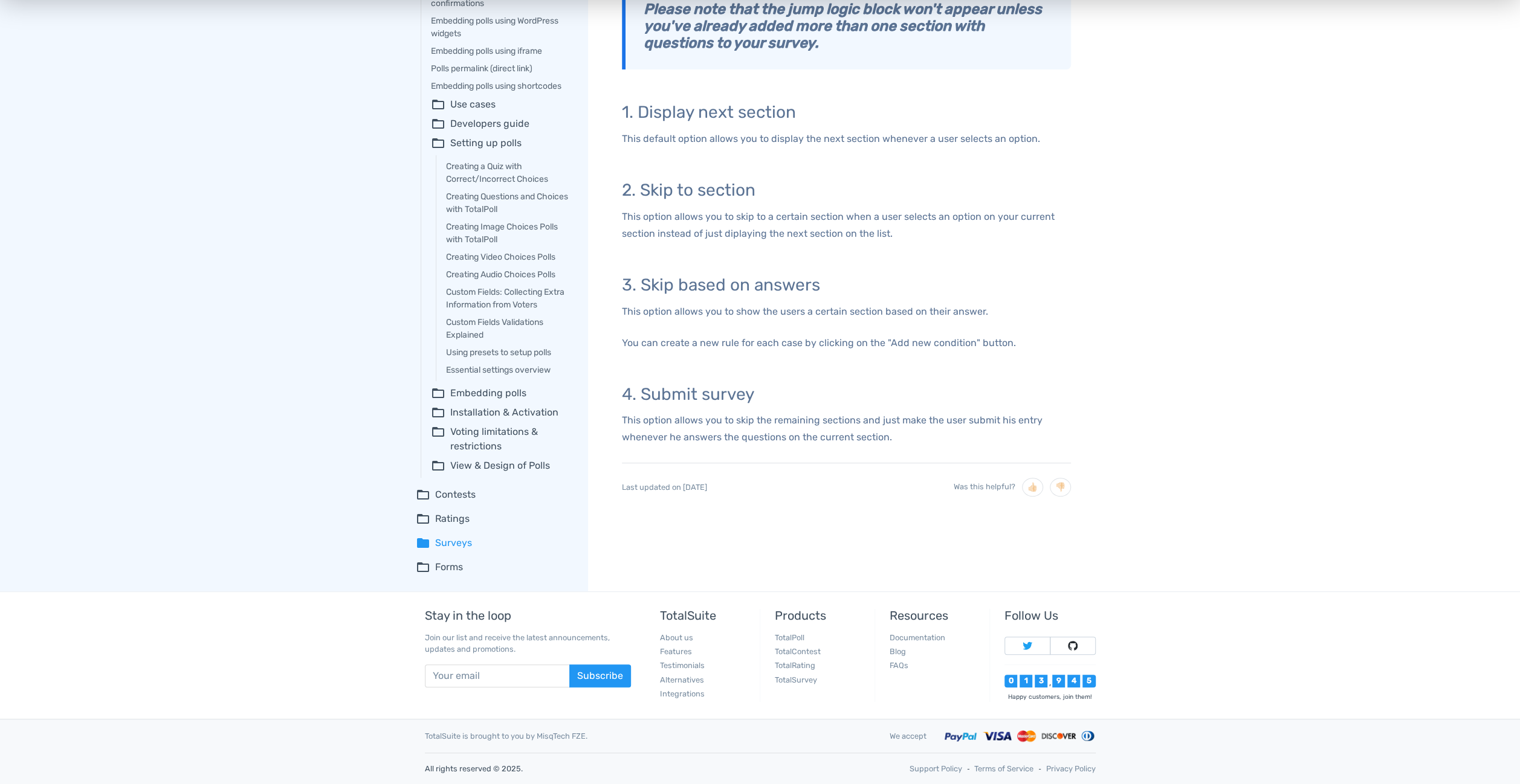
scroll to position [310, 0]
click at [447, 495] on summary "folder_open Contests" at bounding box center [494, 494] width 155 height 14
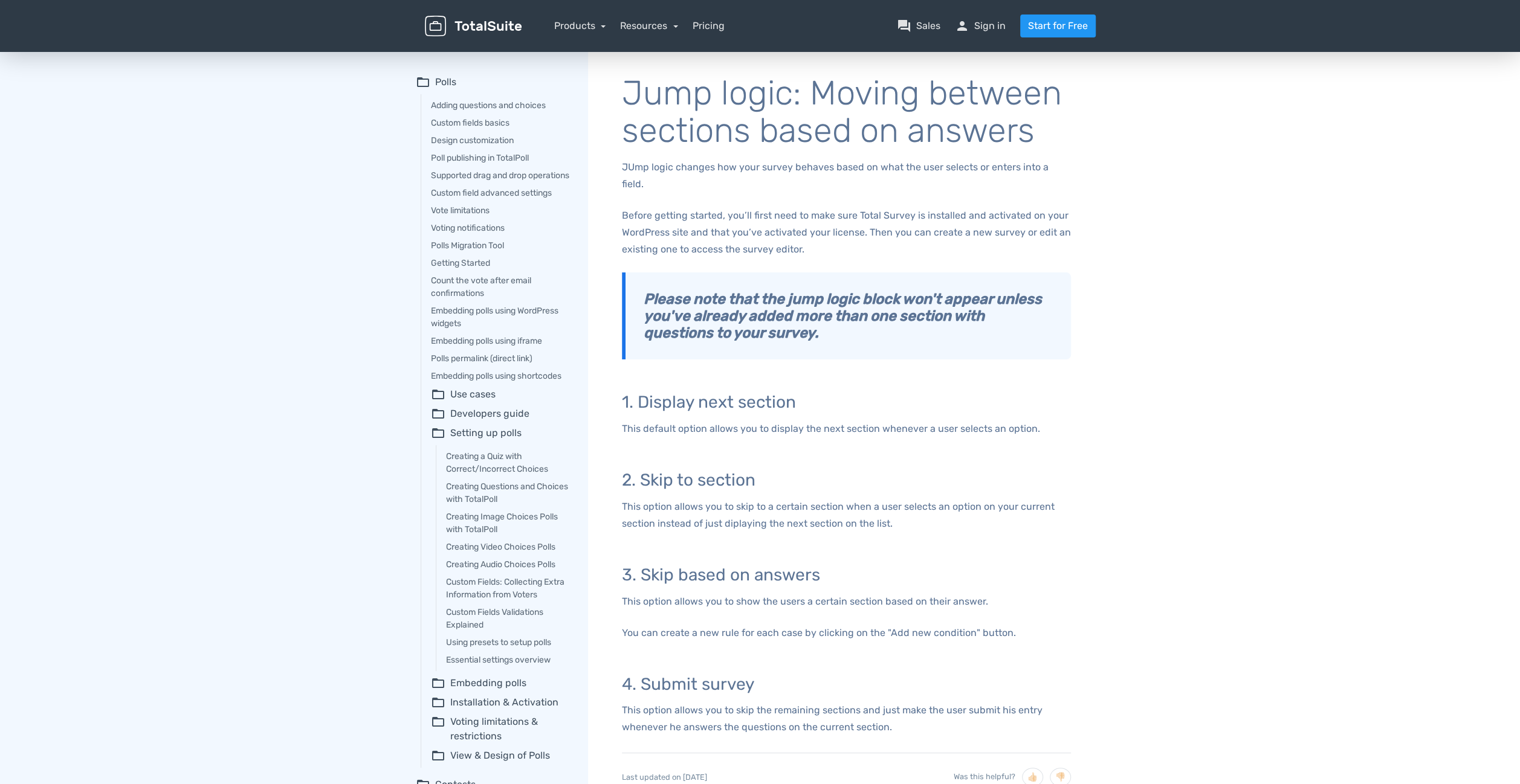
scroll to position [0, 0]
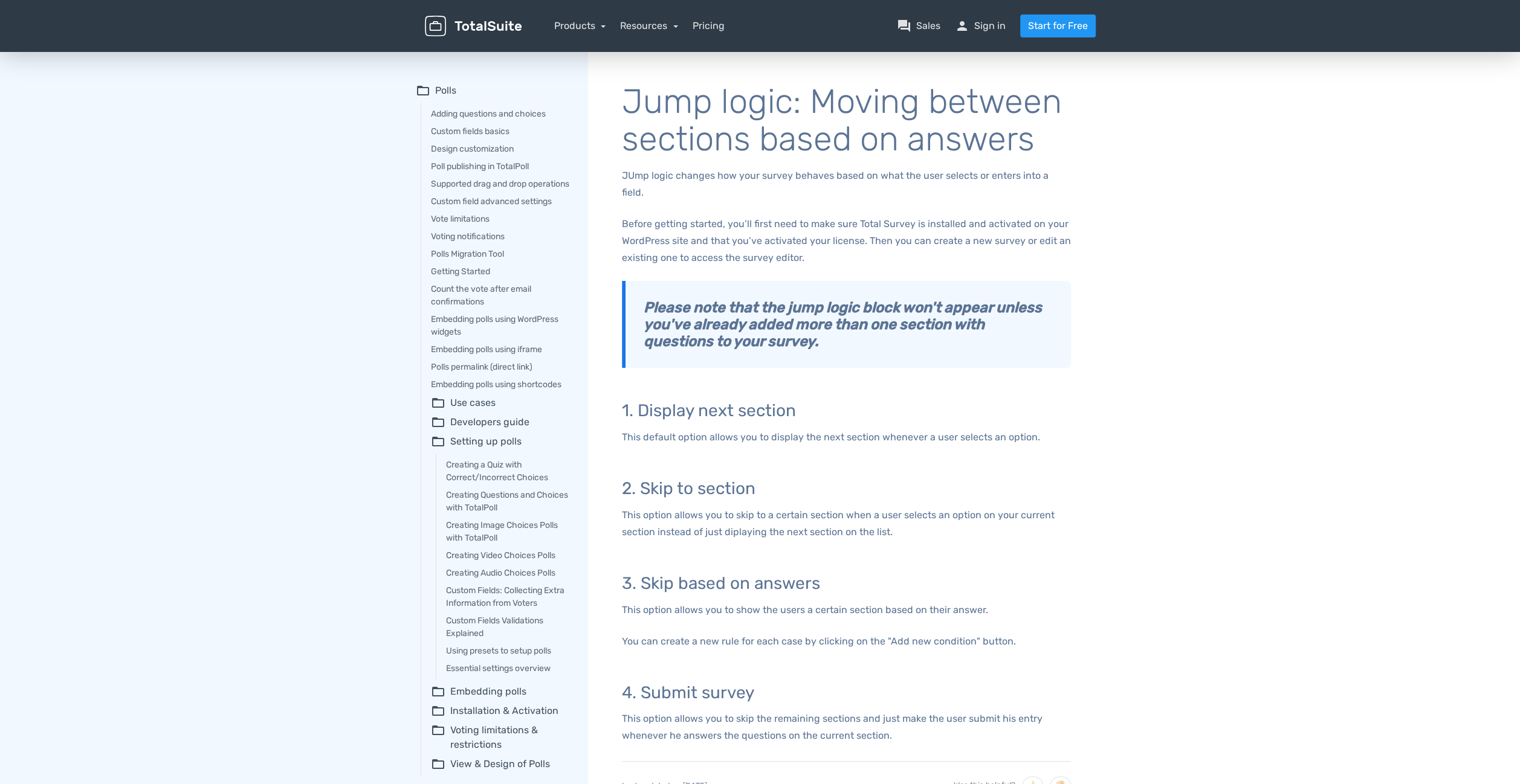
click at [884, 254] on div "JUmp logic changes how your survey behaves based on what the user selects or en…" at bounding box center [846, 456] width 449 height 577
click at [586, 24] on link "Products" at bounding box center [580, 25] width 52 height 11
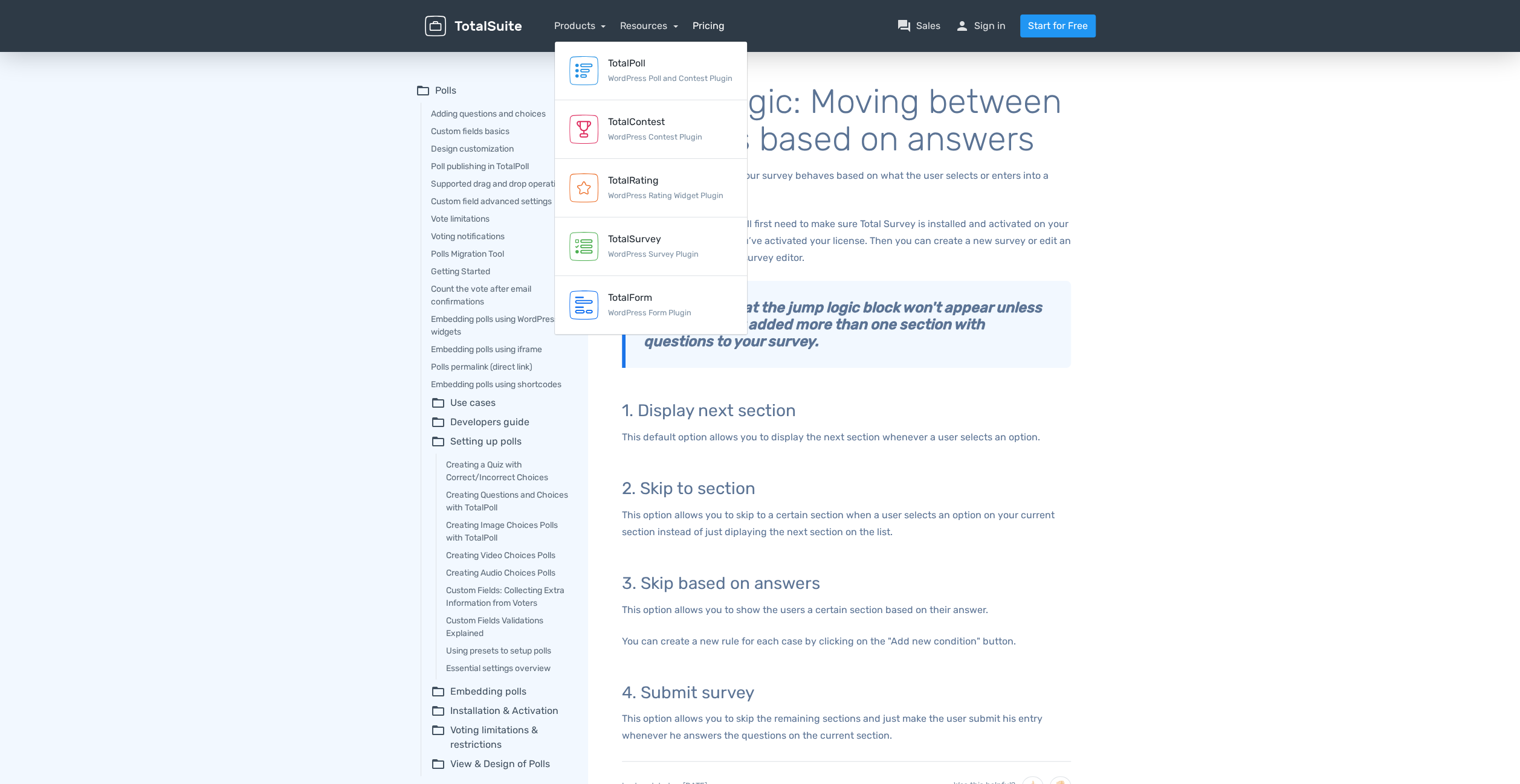
click at [702, 24] on link "Pricing" at bounding box center [708, 25] width 32 height 14
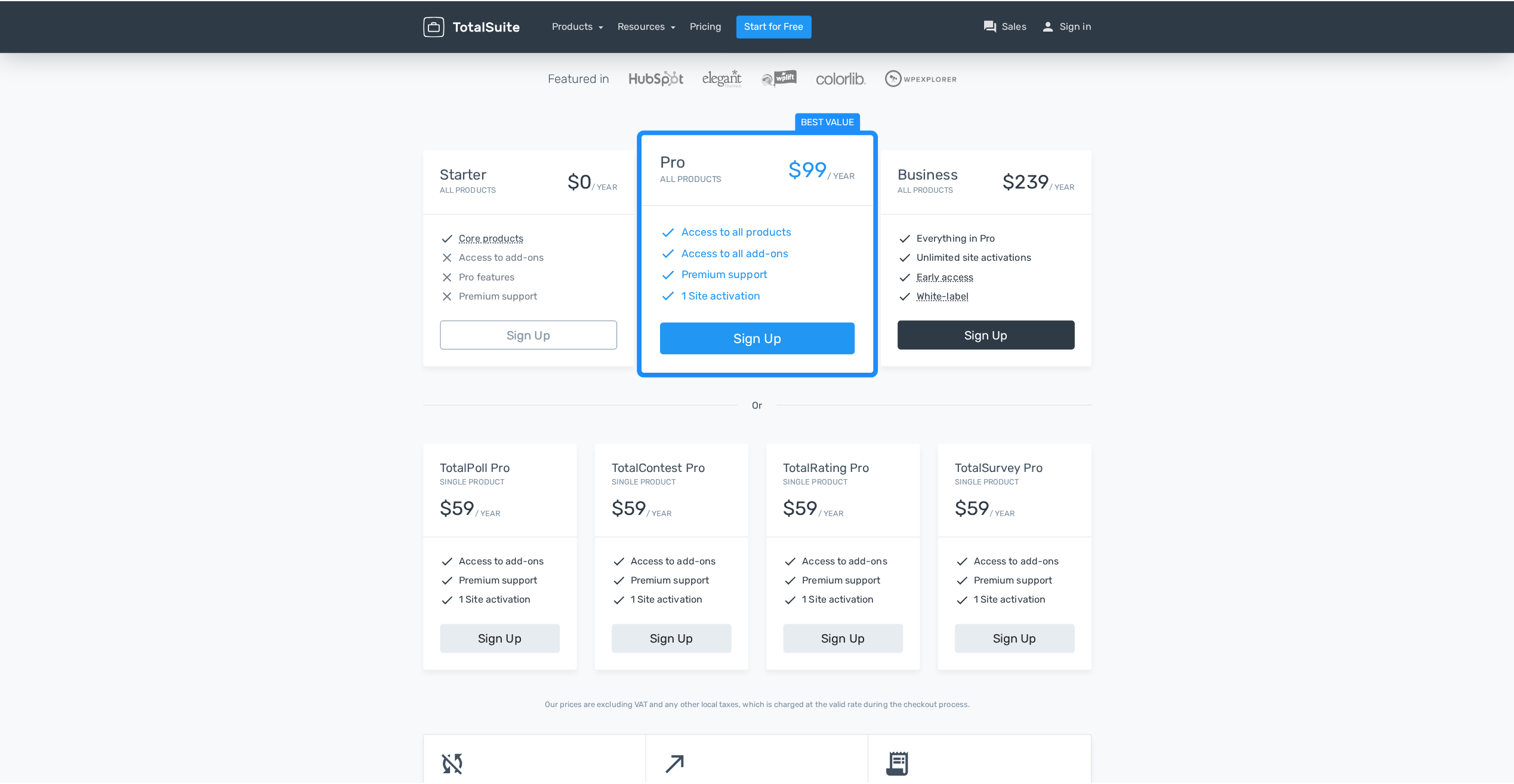
scroll to position [59, 0]
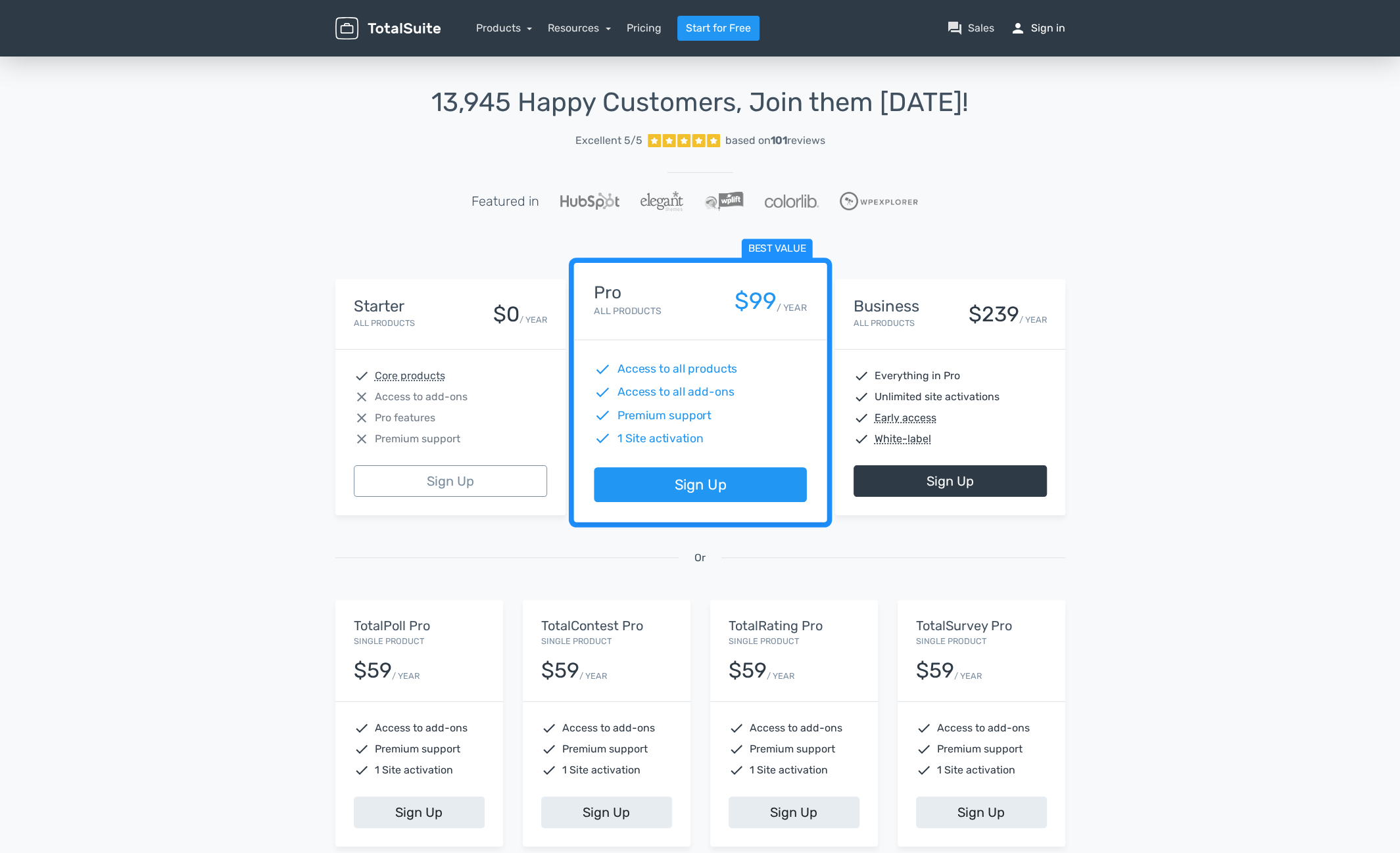
click at [1053, 31] on link "person Sign in" at bounding box center [1038, 28] width 55 height 16
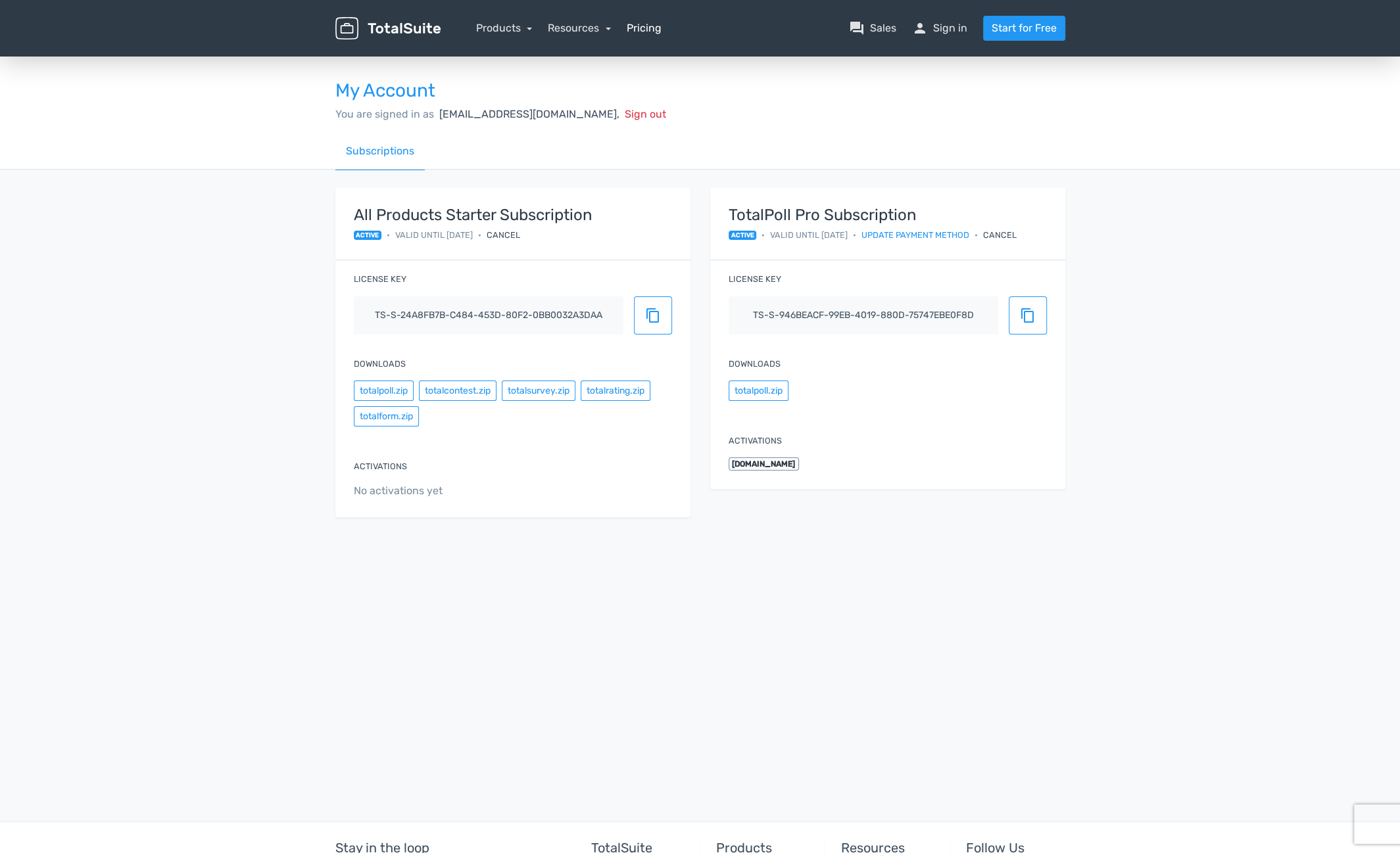
click at [639, 26] on link "Pricing" at bounding box center [644, 28] width 35 height 16
click at [550, 392] on button "totalsurvey.zip" at bounding box center [539, 390] width 74 height 20
click at [649, 315] on span "content_copy" at bounding box center [653, 315] width 16 height 16
click at [776, 394] on button "totalpoll.zip" at bounding box center [758, 390] width 60 height 20
click at [951, 30] on link "person Sign in" at bounding box center [940, 28] width 55 height 16
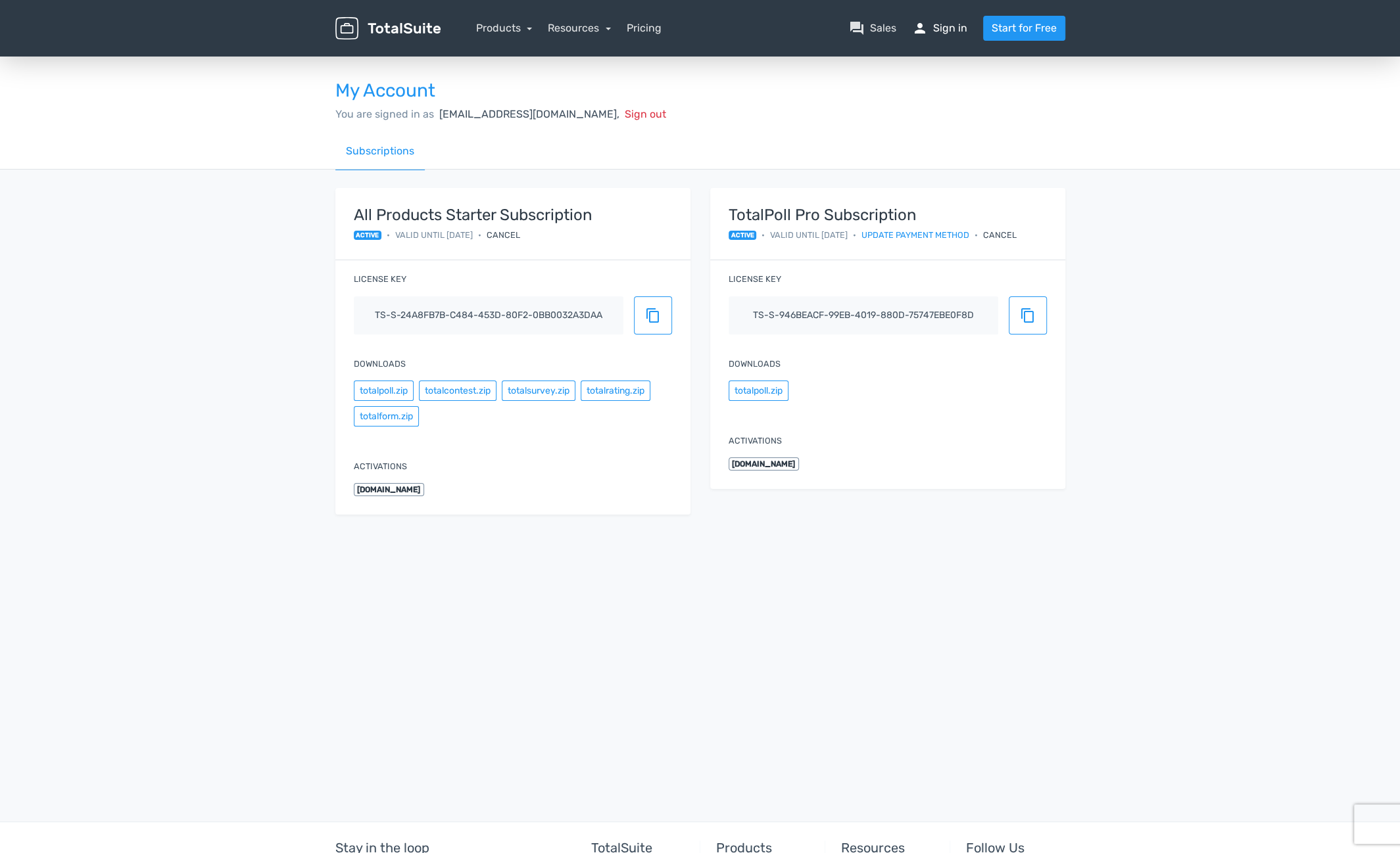
click at [945, 28] on link "person Sign in" at bounding box center [940, 28] width 55 height 16
drag, startPoint x: 0, startPoint y: 0, endPoint x: 1213, endPoint y: 411, distance: 1280.7
click at [1213, 411] on div "My Account You are signed in as [EMAIL_ADDRESS][DOMAIN_NAME], Sign out Subscrip…" at bounding box center [700, 301] width 1400 height 495
click at [943, 29] on link "person Sign in" at bounding box center [940, 28] width 55 height 16
click at [872, 35] on link "question_answer Sales" at bounding box center [872, 28] width 47 height 16
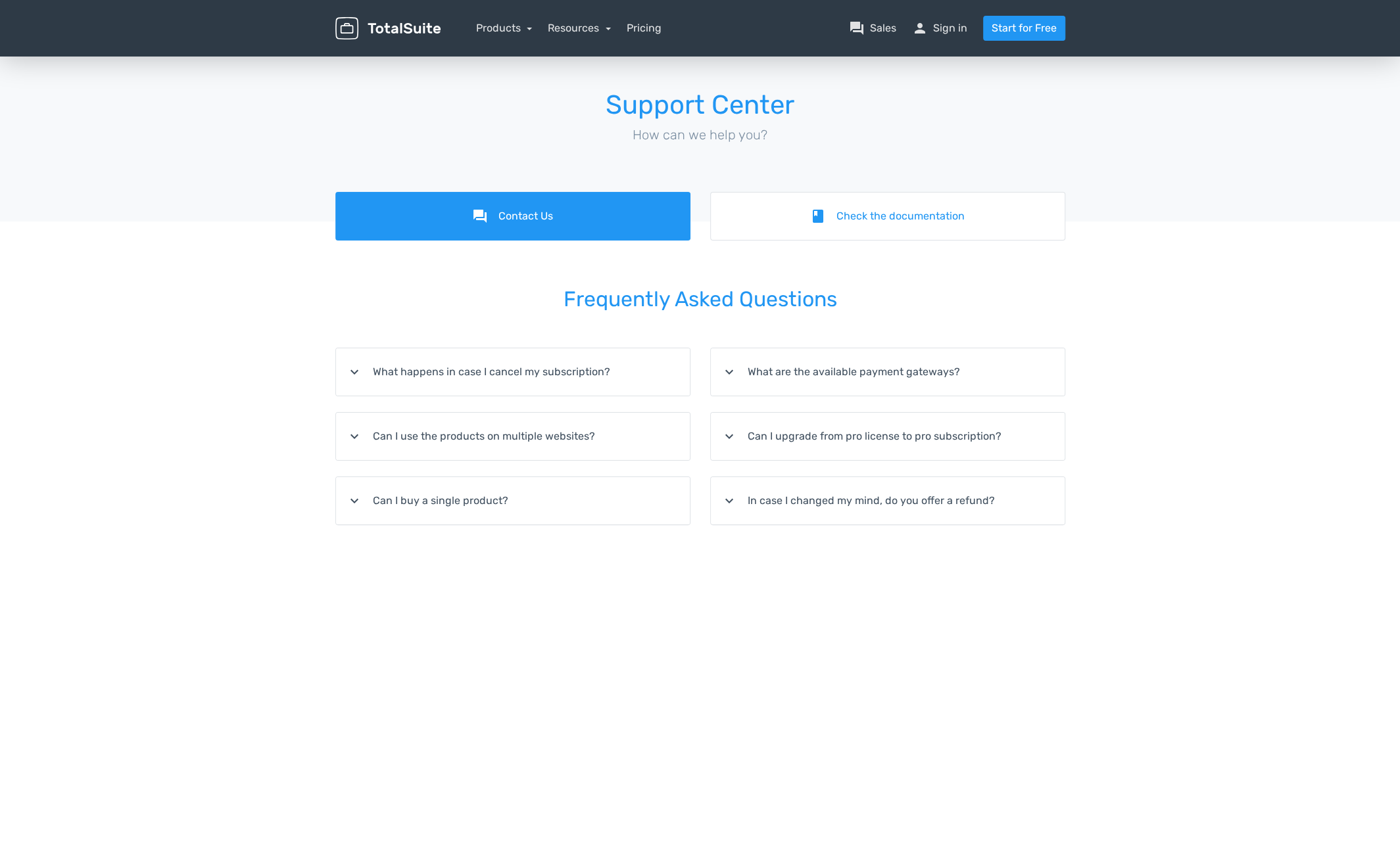
click at [726, 432] on icon "expand_more" at bounding box center [729, 436] width 16 height 16
click at [892, 572] on summary "expand_more In case I changed my mind, do you offer a refund?" at bounding box center [888, 564] width 354 height 47
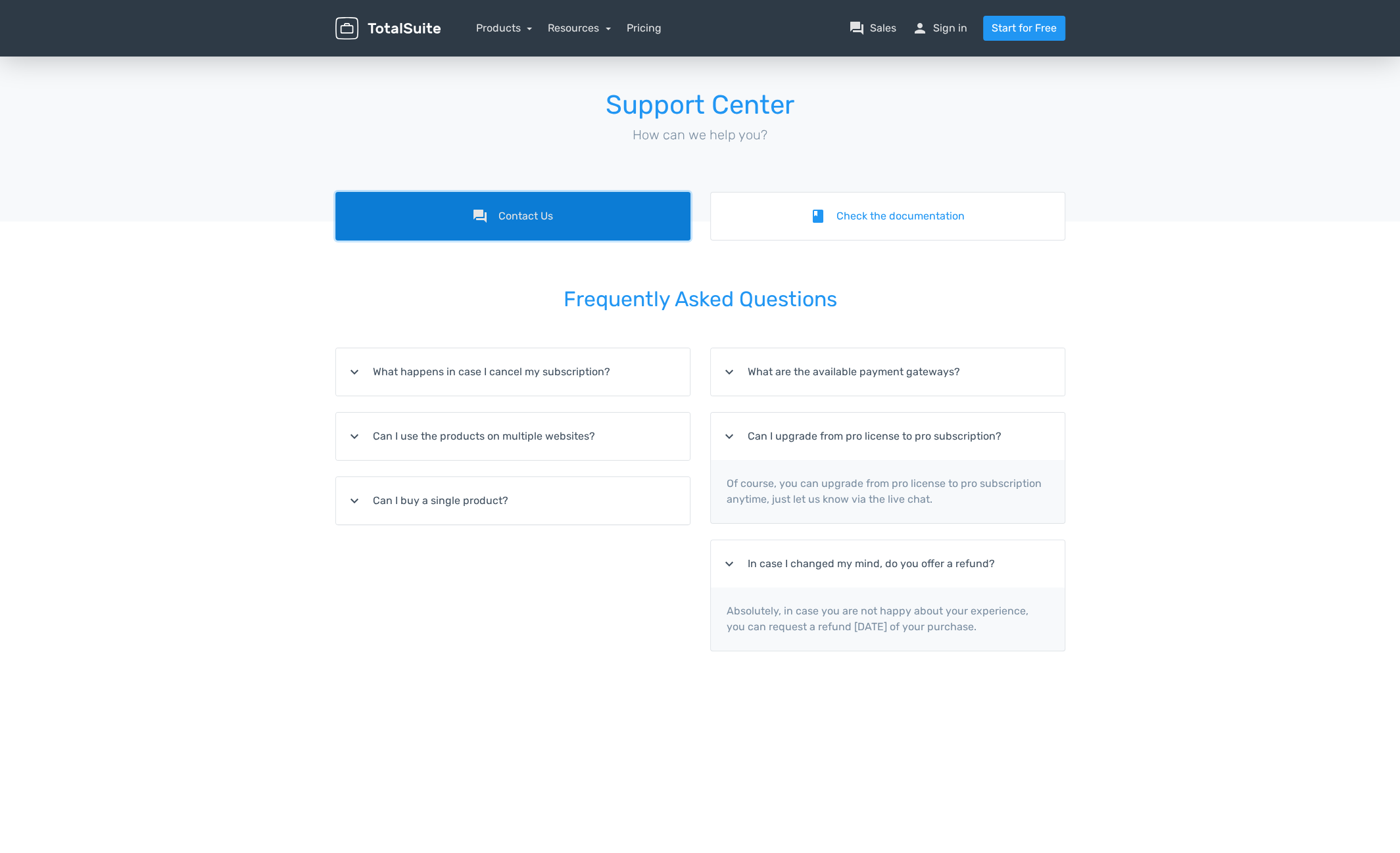
click at [502, 222] on link "forum Contact Us" at bounding box center [513, 216] width 355 height 49
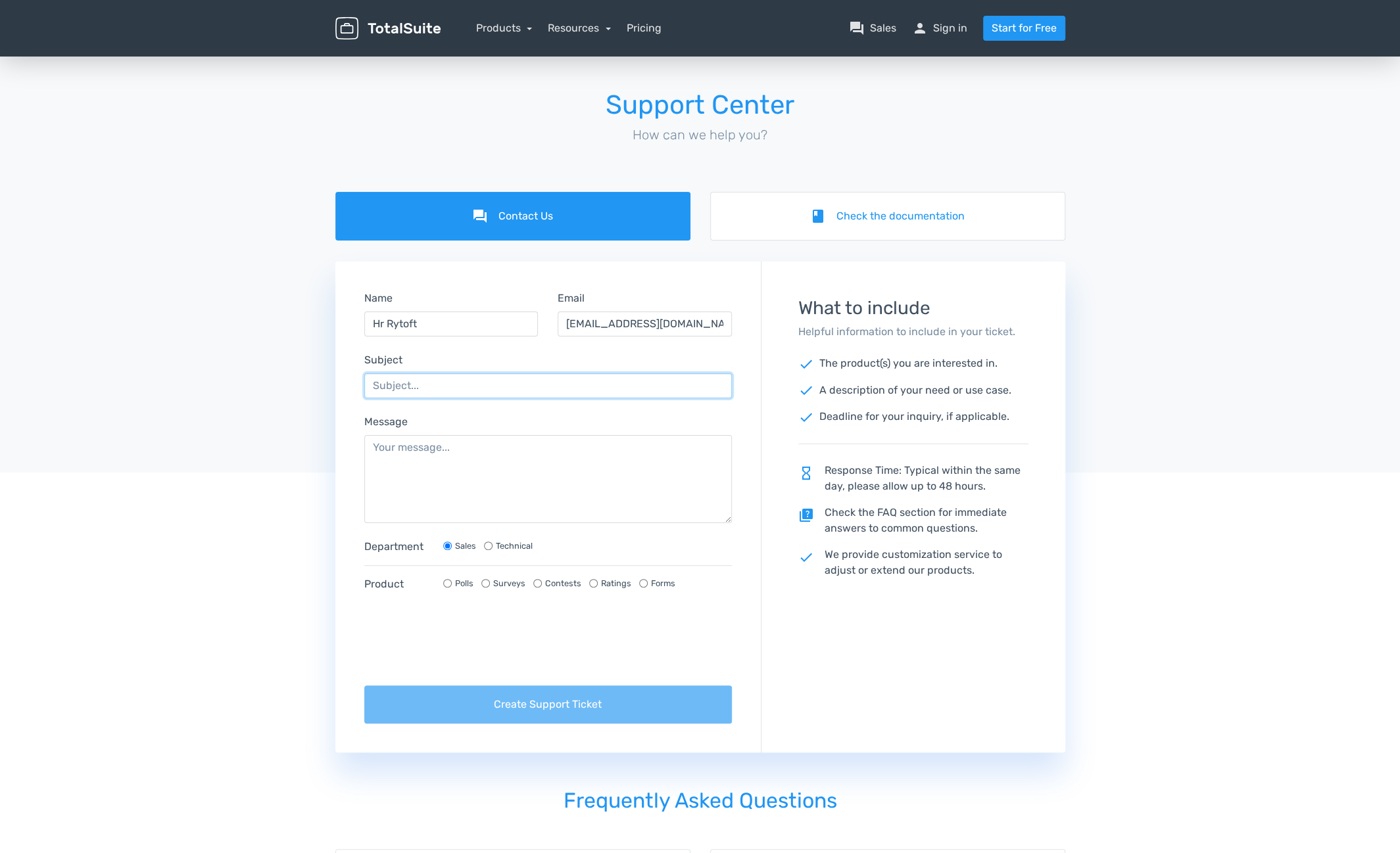
click at [513, 382] on input "Subject" at bounding box center [548, 386] width 368 height 25
type input "Upgrade"
click at [468, 444] on textarea "Message" at bounding box center [548, 479] width 368 height 88
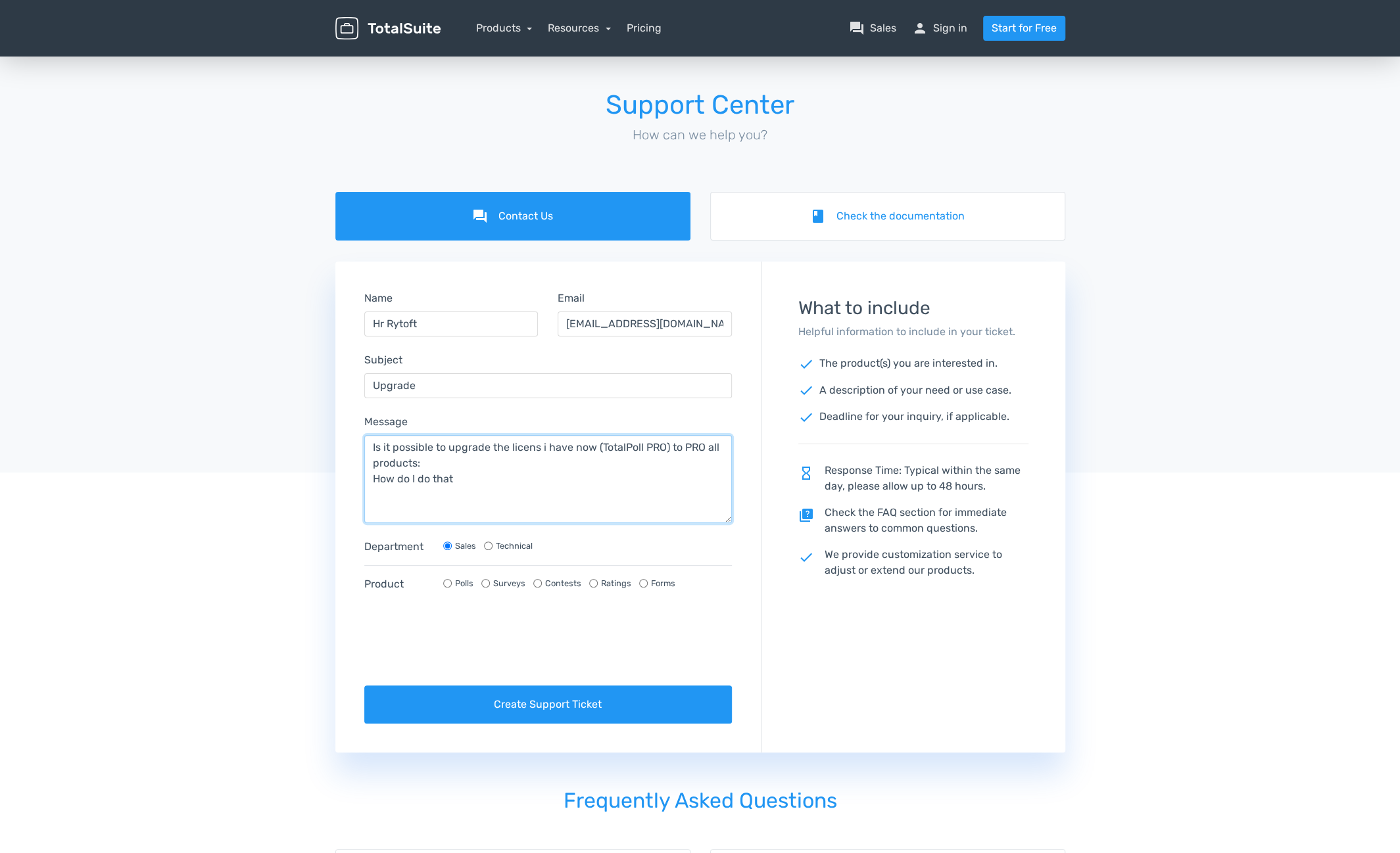
type textarea "Is it possible to upgrade the licens i have now (TotalPoll PRO) to PRO all prod…"
click at [447, 580] on input "Polls" at bounding box center [447, 583] width 9 height 9
radio input "true"
click at [447, 580] on input "Polls" at bounding box center [447, 583] width 9 height 9
click at [467, 475] on textarea "Is it possible to upgrade the licens i have now (TotalPoll PRO) to PRO all prod…" at bounding box center [548, 479] width 368 height 88
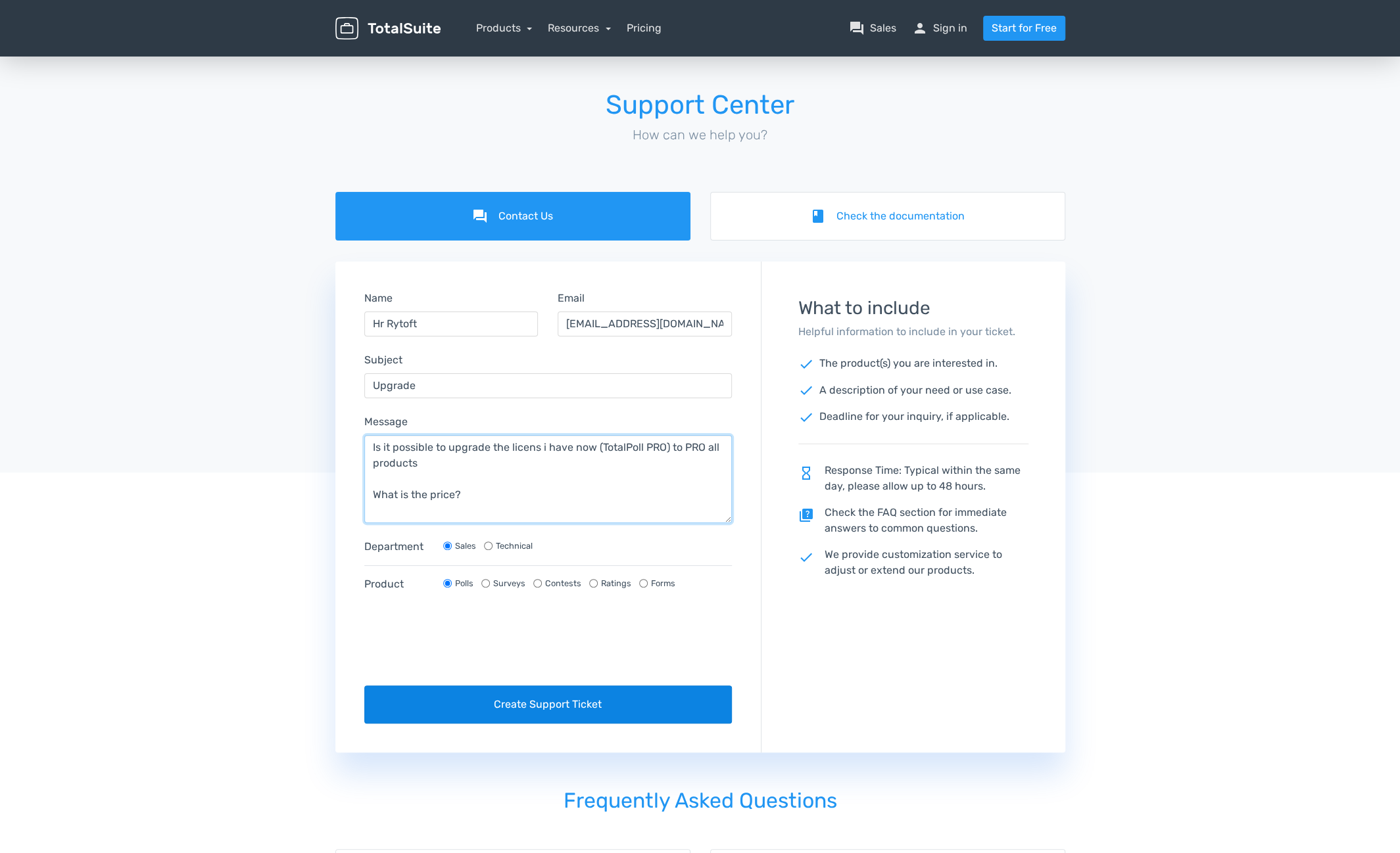
type textarea "Is it possible to upgrade the licens i have now (TotalPoll PRO) to PRO all prod…"
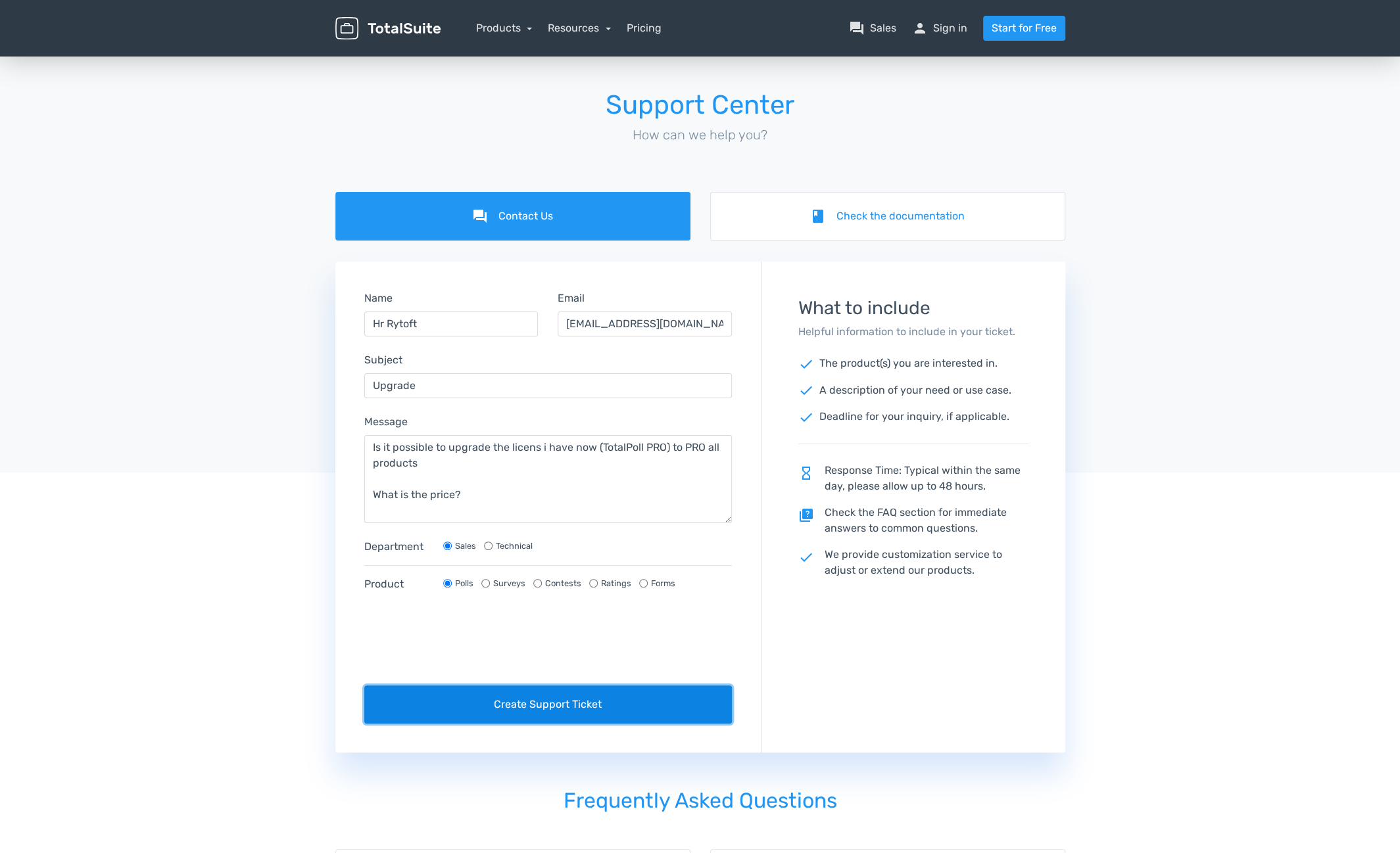
click at [524, 704] on button "Create Support Ticket" at bounding box center [548, 704] width 368 height 38
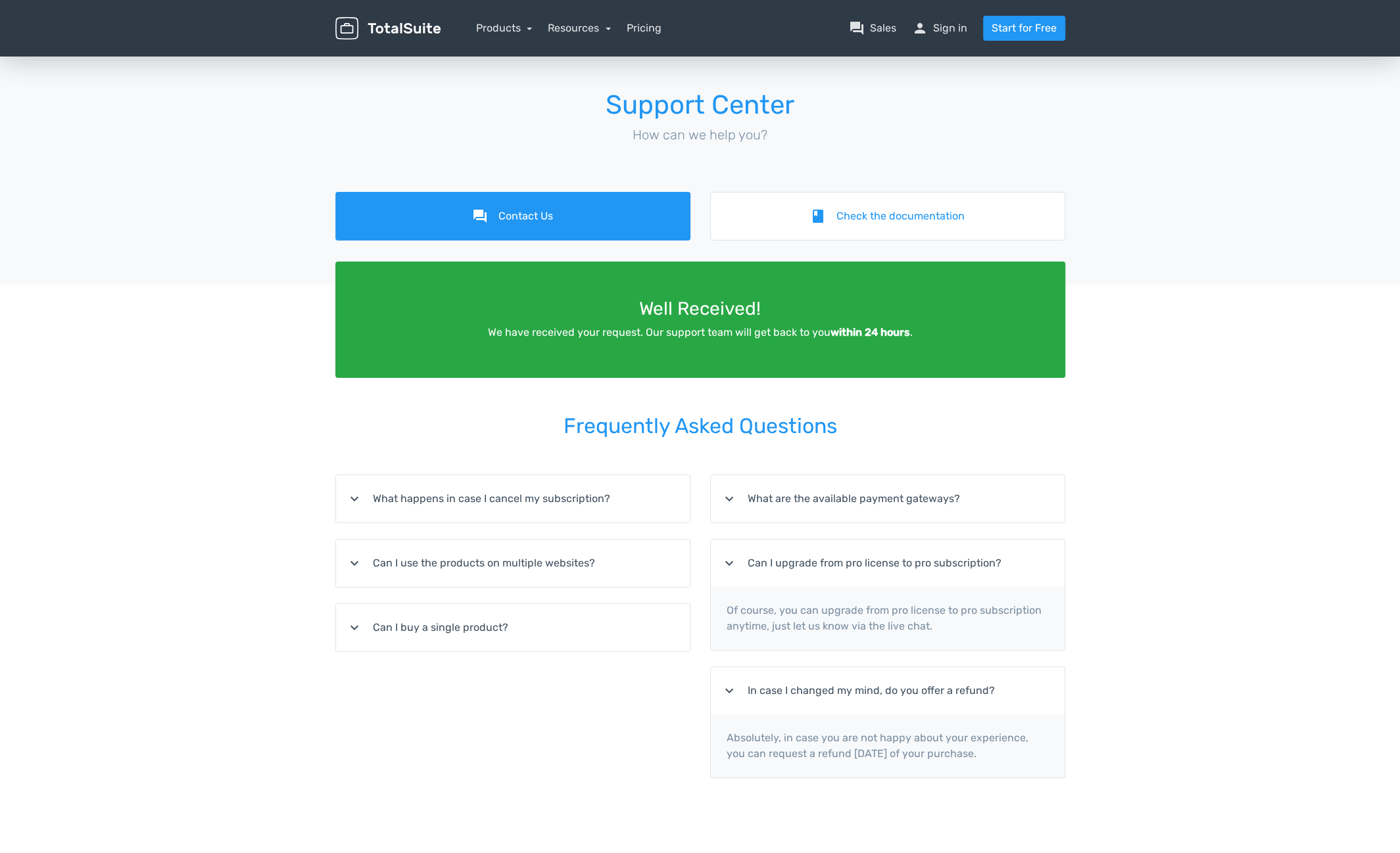
scroll to position [66, 0]
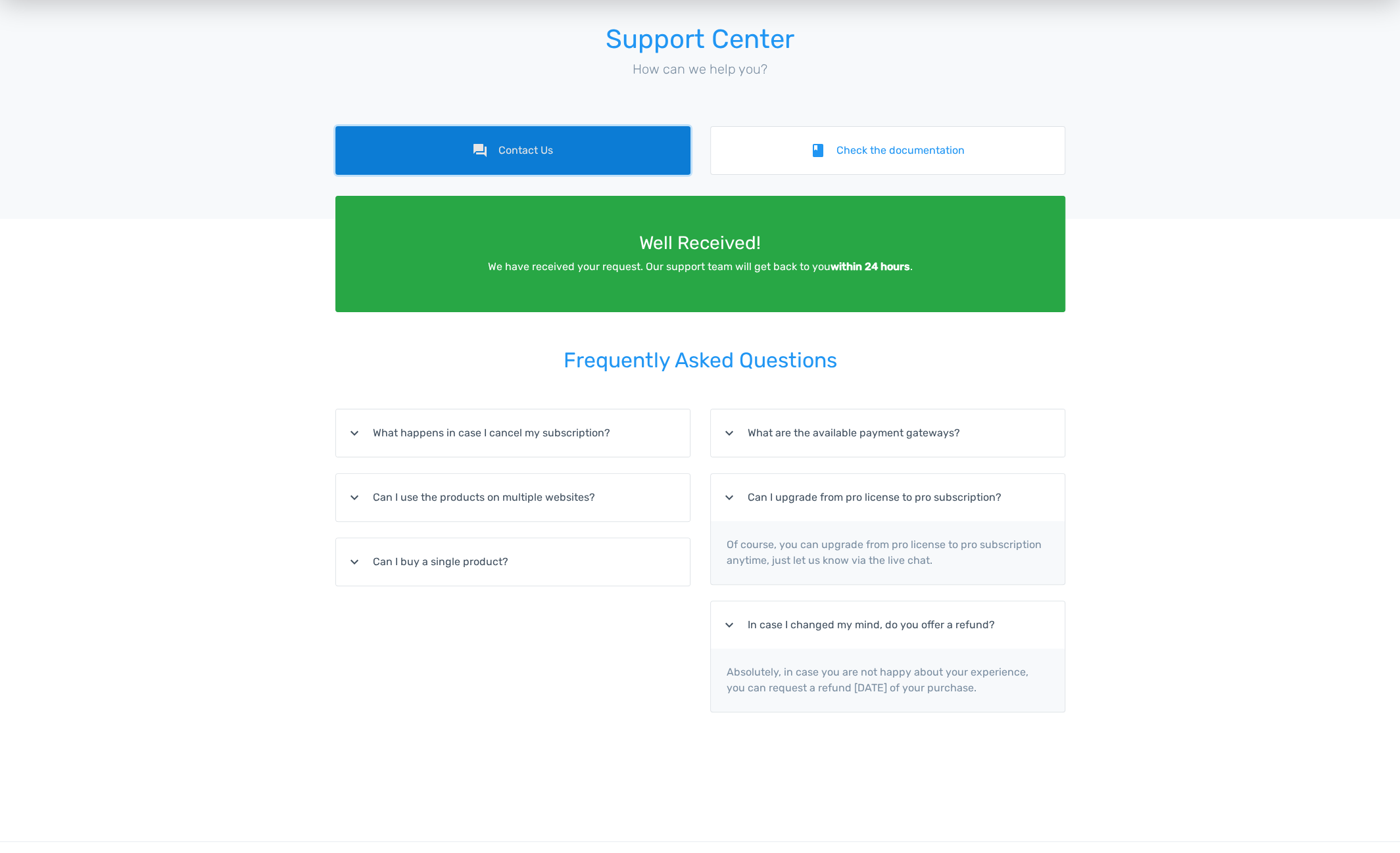
click at [546, 150] on link "forum Contact Us" at bounding box center [513, 151] width 355 height 49
click at [503, 149] on link "forum Contact Us" at bounding box center [513, 151] width 355 height 49
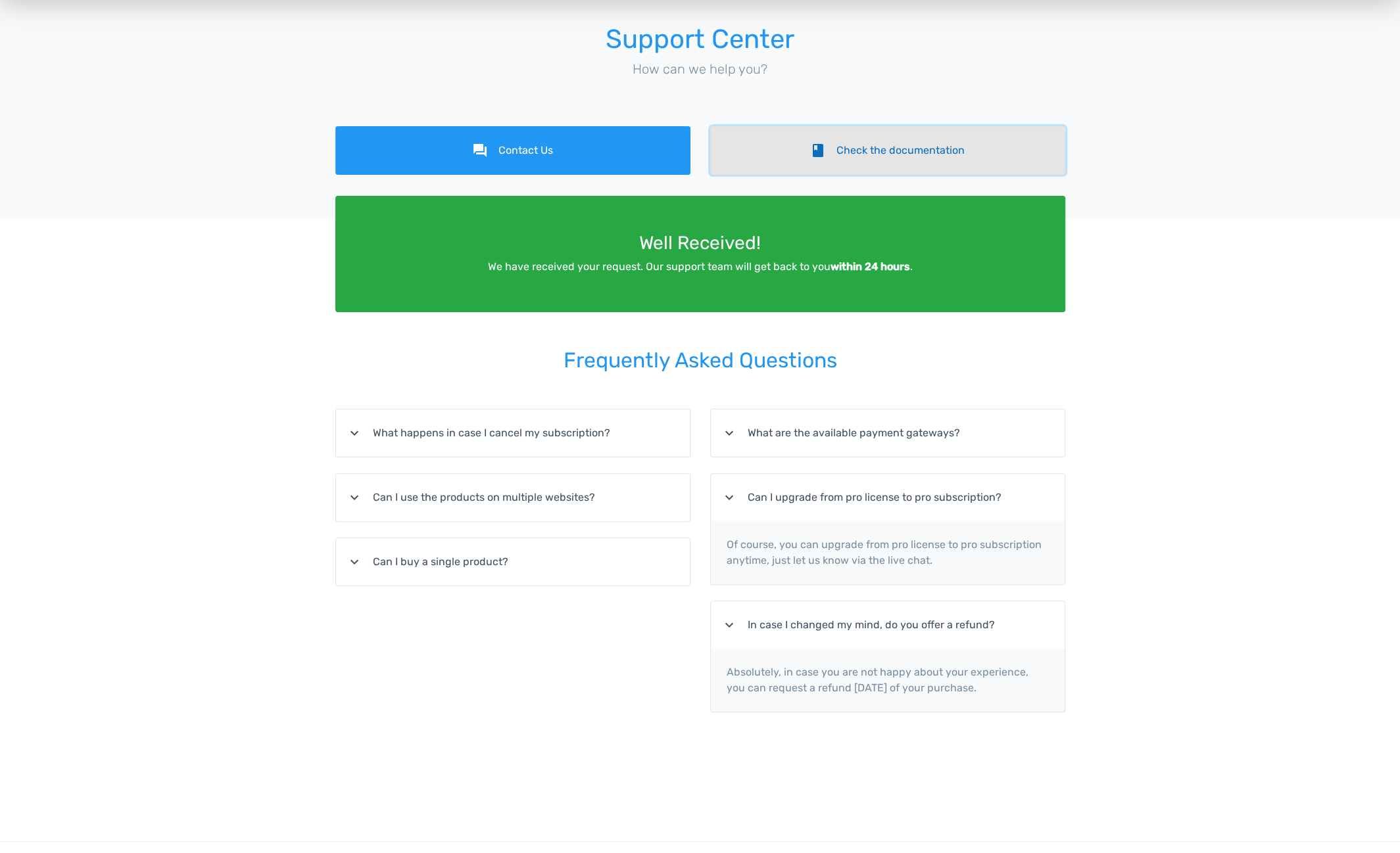
click at [811, 149] on icon "book" at bounding box center [818, 150] width 16 height 16
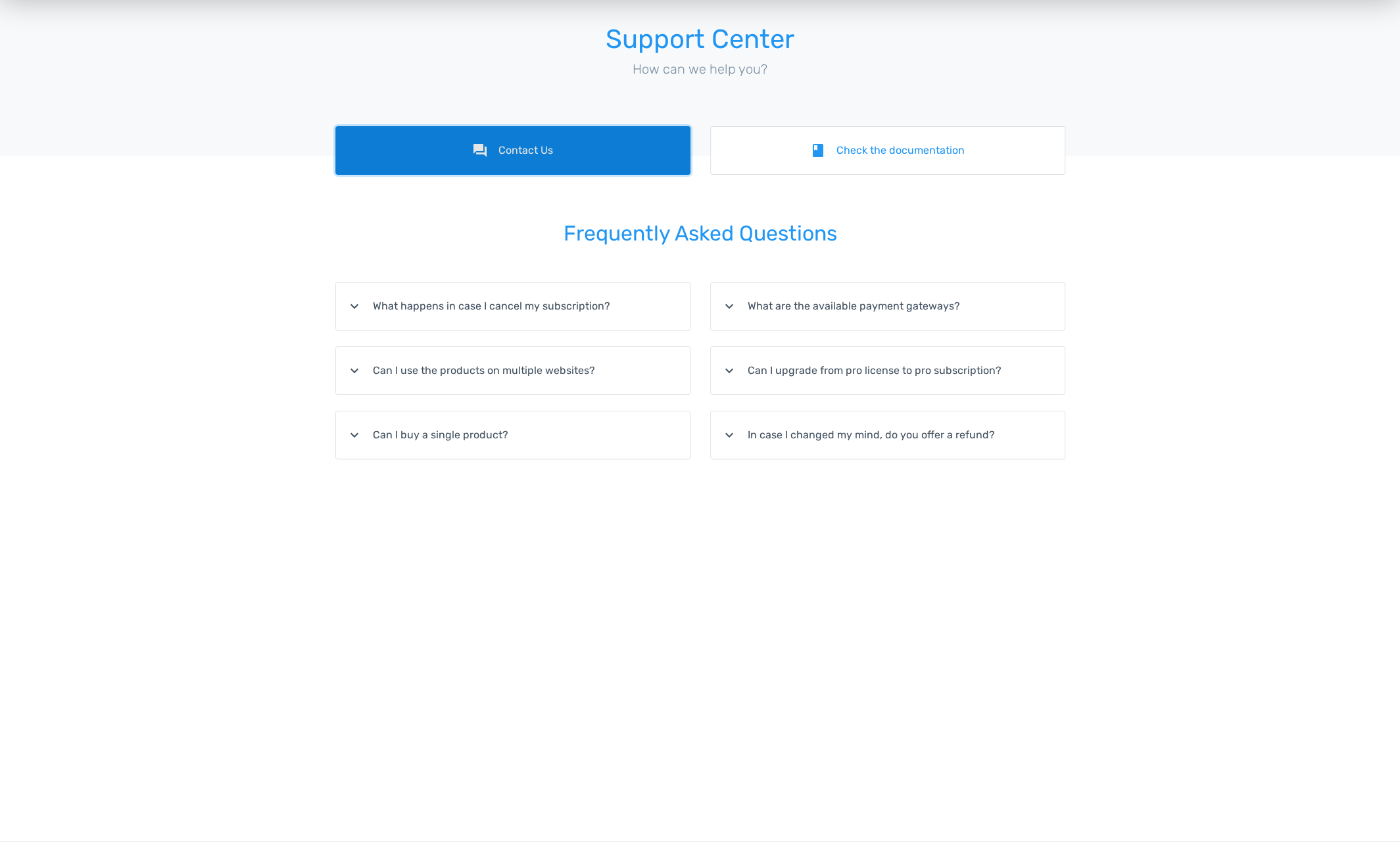
click at [512, 149] on link "forum Contact Us" at bounding box center [513, 151] width 355 height 49
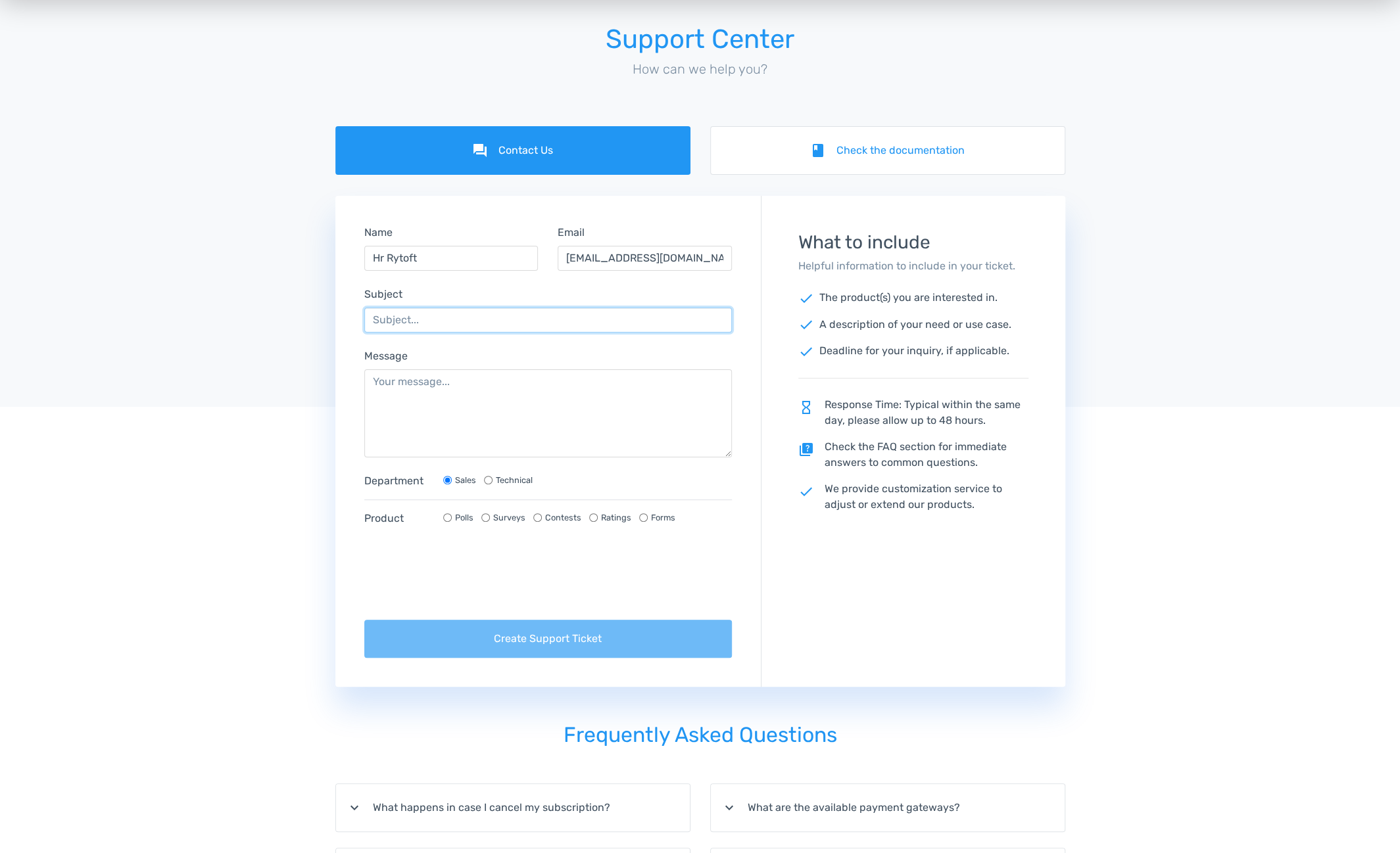
click at [503, 319] on input "Subject" at bounding box center [548, 319] width 368 height 25
type input "Totalpoll"
click at [426, 384] on textarea "Message" at bounding box center [548, 413] width 368 height 88
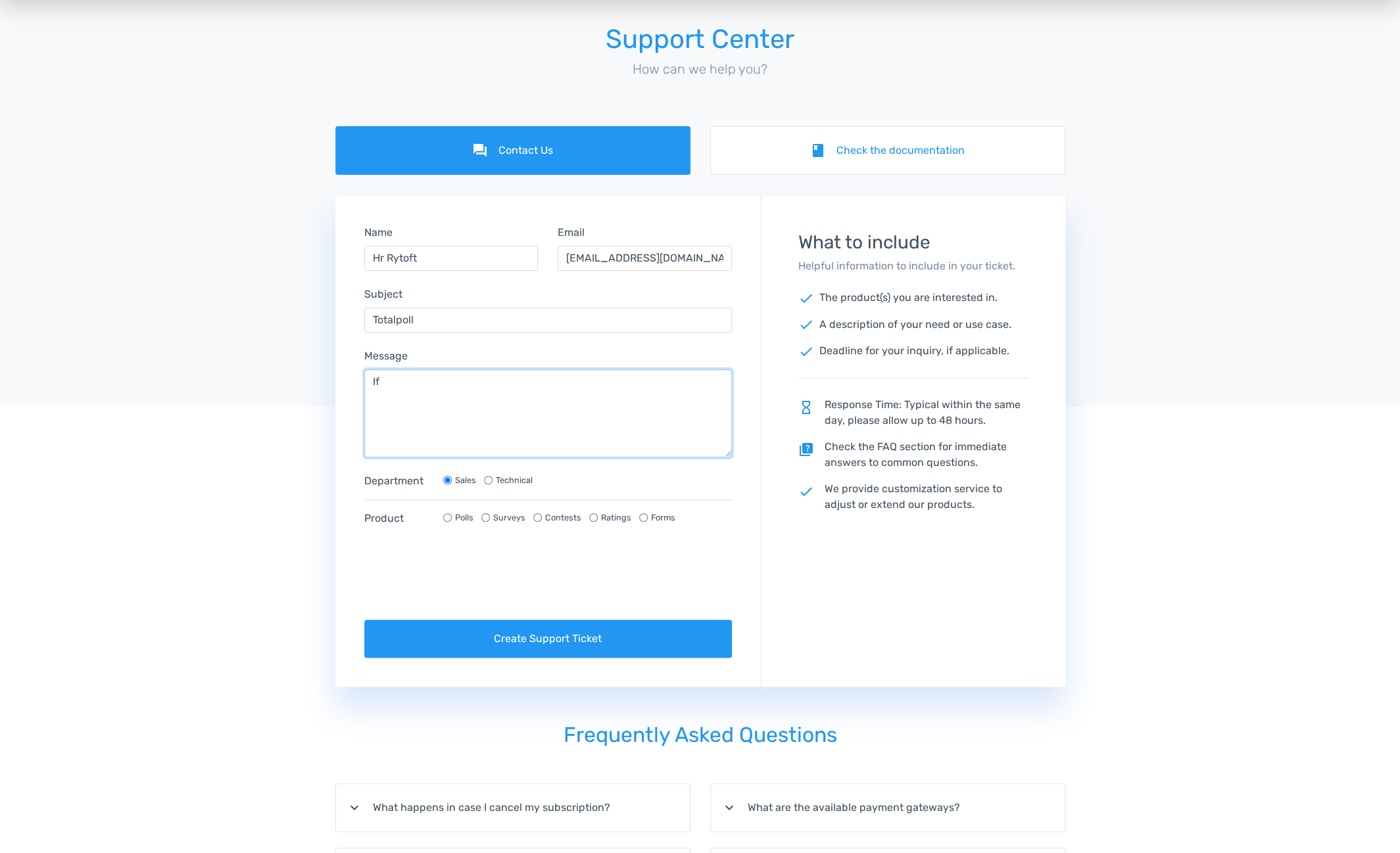
type textarea "I"
click at [414, 395] on textarea "I want a Poll like this:" at bounding box center [548, 413] width 368 height 88
paste textarea "If the user selects Answer A, they can vote immediately. If the user selects An…"
click at [492, 380] on textarea "I want a Poll like this: If the user selects Answer A, they can vote immediatel…" at bounding box center [548, 413] width 368 height 88
click at [585, 428] on textarea "I want a Poll like this: Question 1: A or B If the user selects Answer A, they …" at bounding box center [548, 413] width 368 height 88
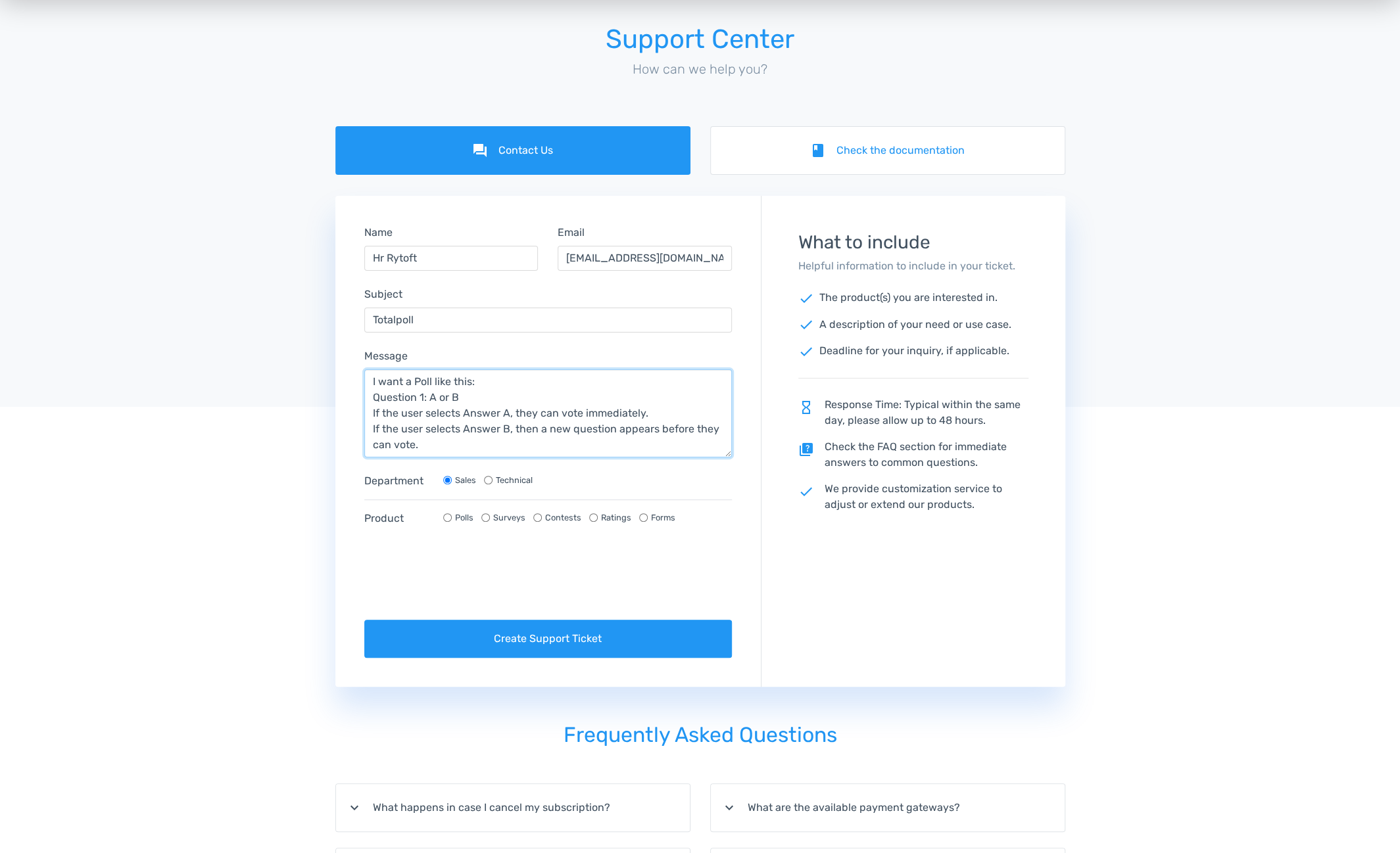
click at [420, 442] on textarea "I want a Poll like this: Question 1: A or B If the user selects Answer A, they …" at bounding box center [548, 413] width 368 height 88
type textarea "I want a Poll like this: Question 1: A or B If the user selects Answer A, they …"
click at [489, 477] on input "Technical" at bounding box center [488, 480] width 9 height 9
radio input "true"
radio input "false"
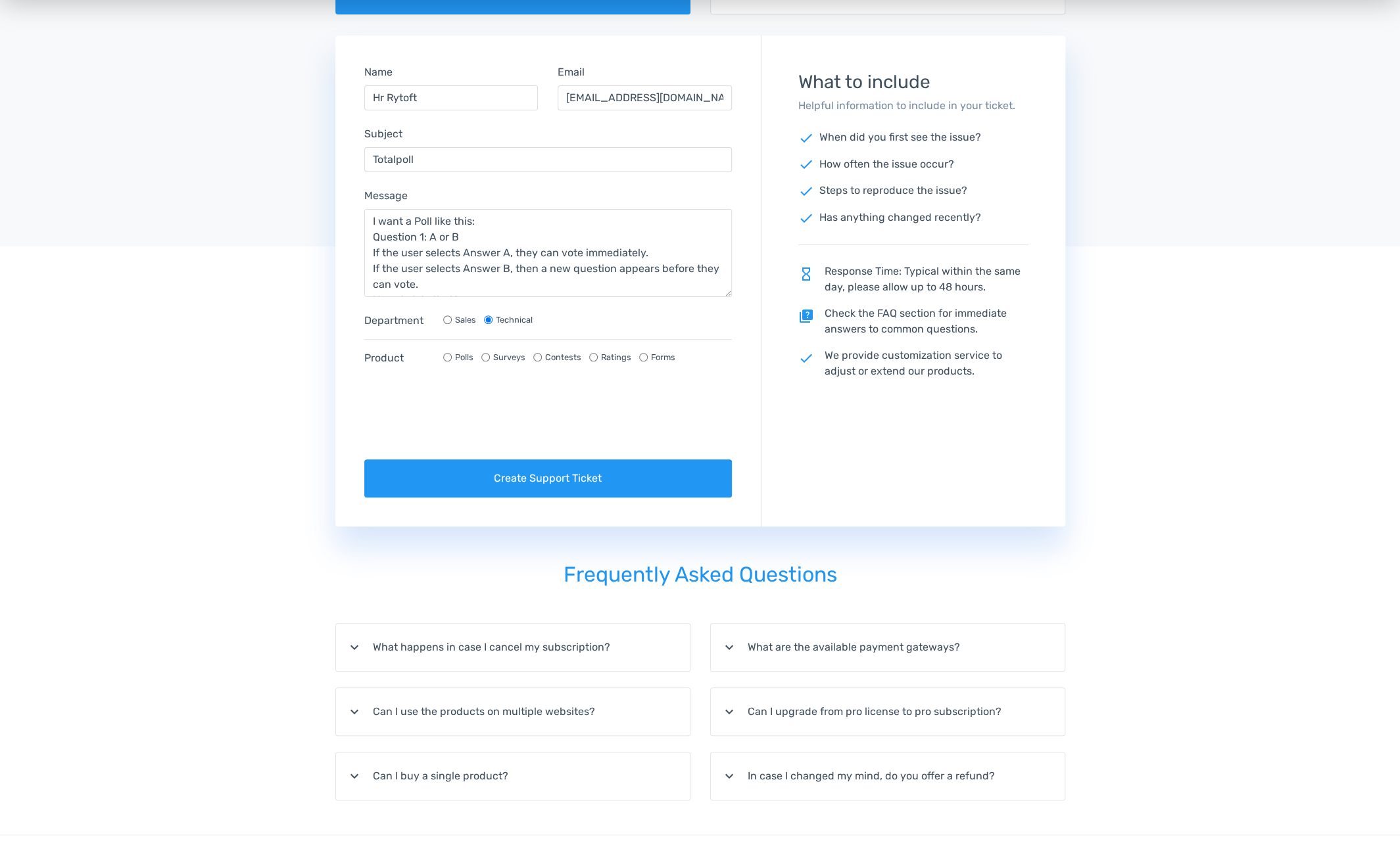
scroll to position [132, 0]
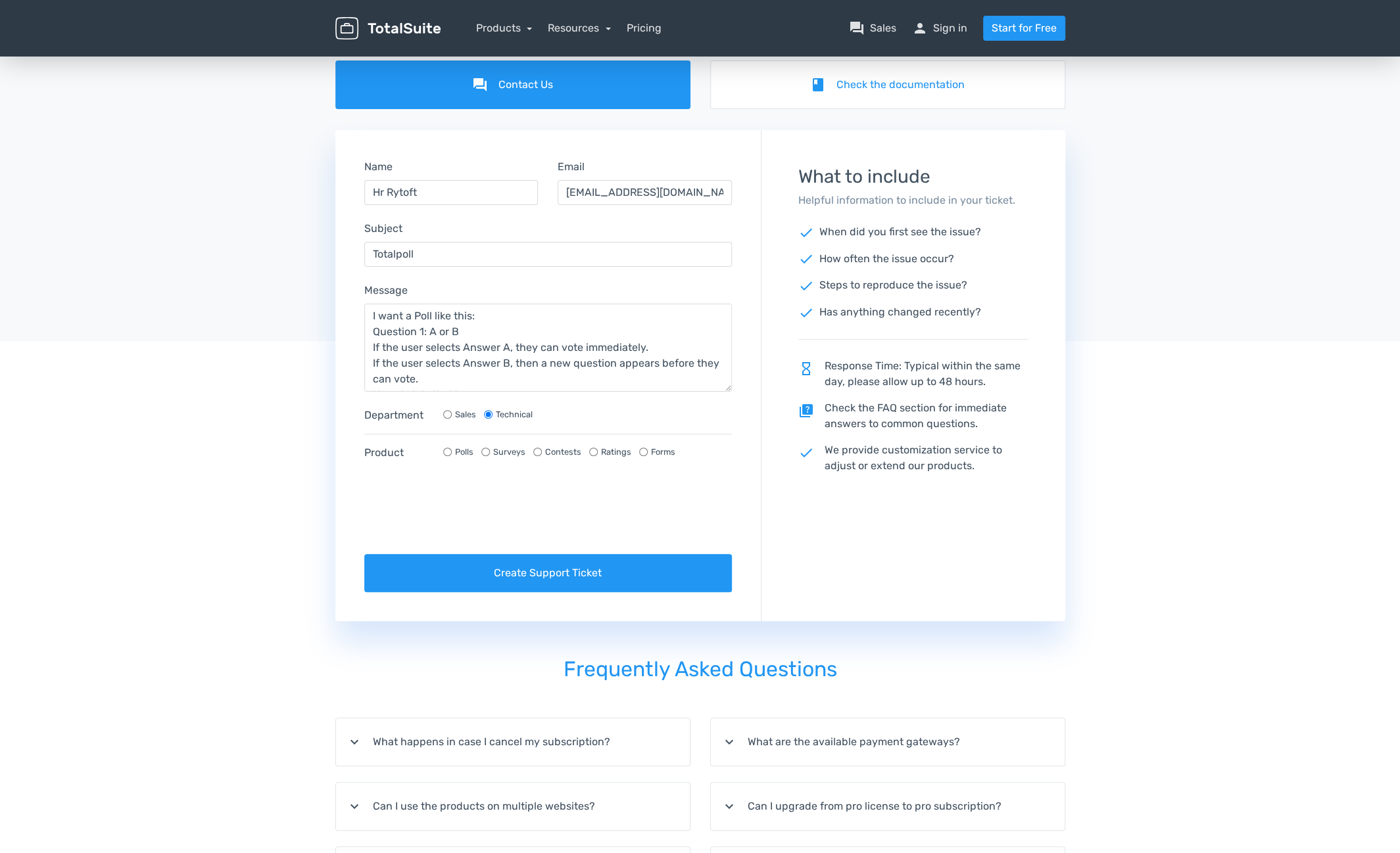
click at [449, 448] on input "Polls" at bounding box center [447, 452] width 9 height 9
radio input "true"
click at [427, 331] on textarea "I want a Poll like this: Question 1: A or B If the user selects Answer A, they …" at bounding box center [548, 348] width 368 height 88
click at [618, 363] on textarea "I want a Poll like this: Question 1: A or B If the user selects Answer A, they …" at bounding box center [548, 348] width 368 height 88
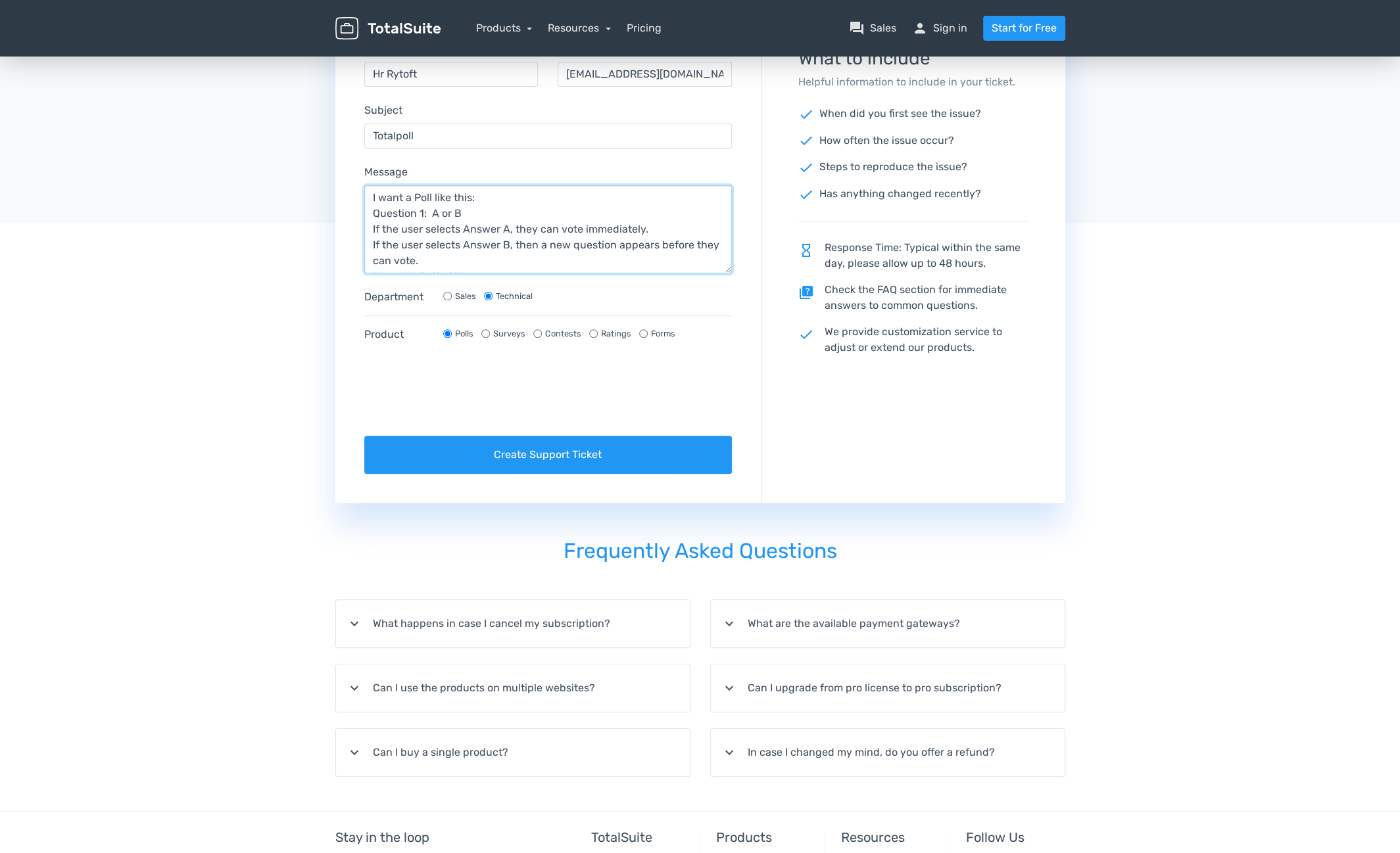
scroll to position [263, 0]
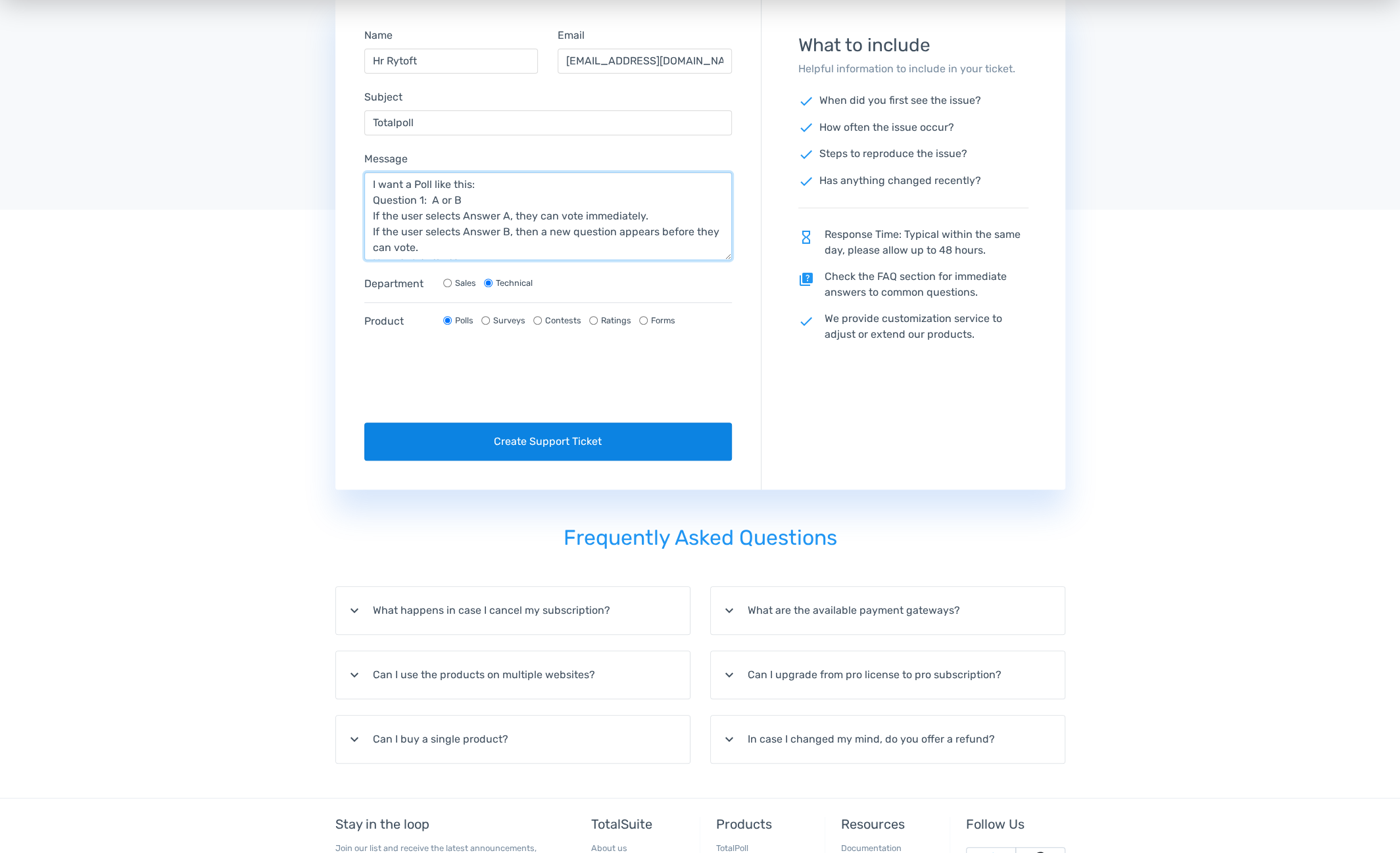
type textarea "I want a Poll like this: Question 1: A or B If the user selects Answer A, they …"
click at [536, 437] on button "Create Support Ticket" at bounding box center [548, 442] width 368 height 38
